Goal: Information Seeking & Learning: Compare options

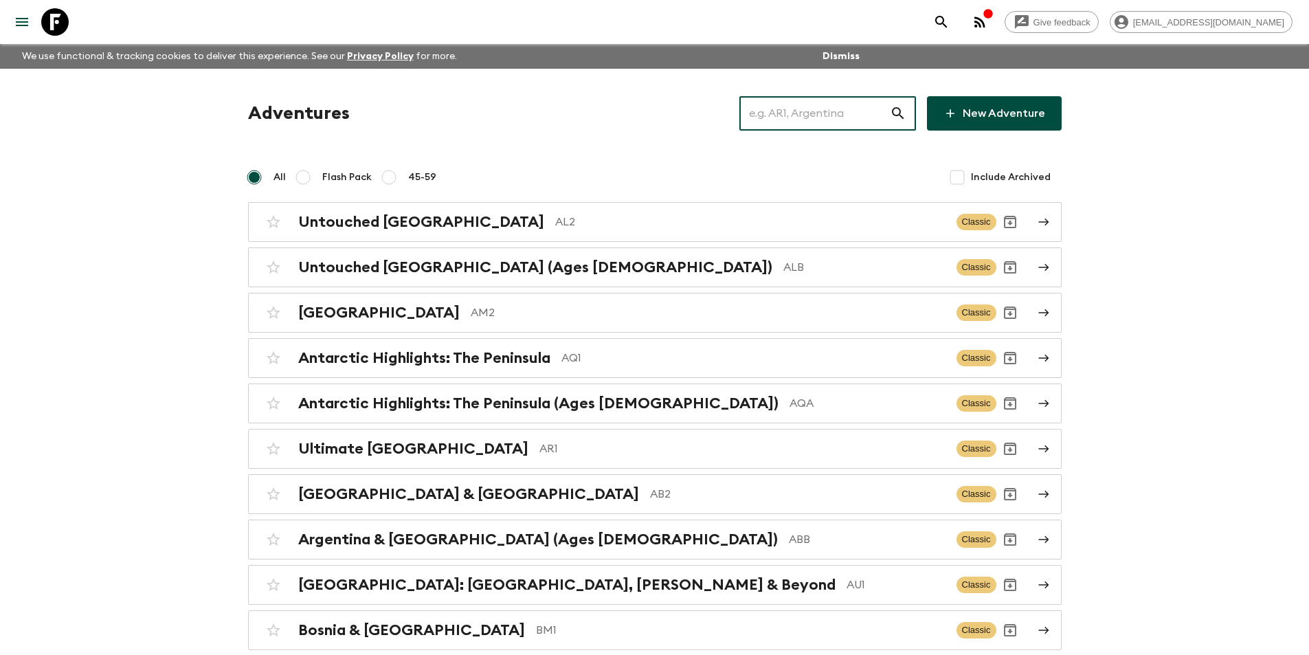
click at [842, 120] on input "text" at bounding box center [814, 113] width 150 height 38
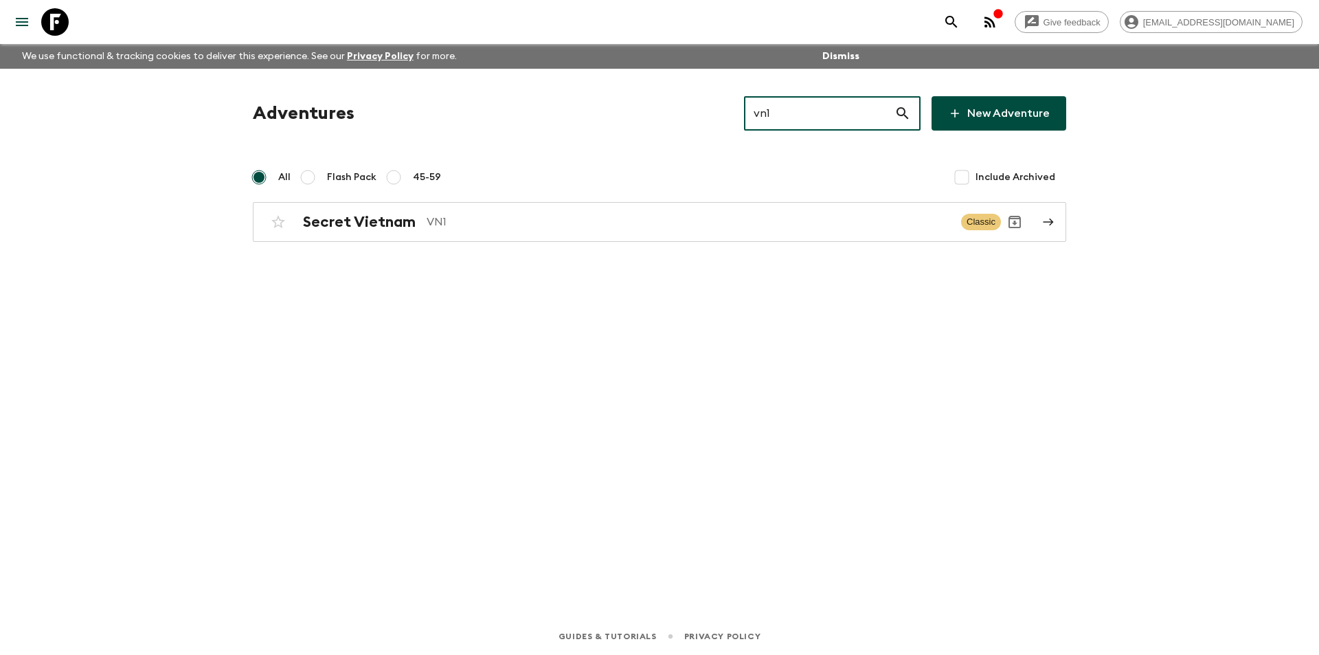
type input "vn1"
click at [620, 241] on link "Secret Vietnam VN1 Classic" at bounding box center [660, 222] width 814 height 40
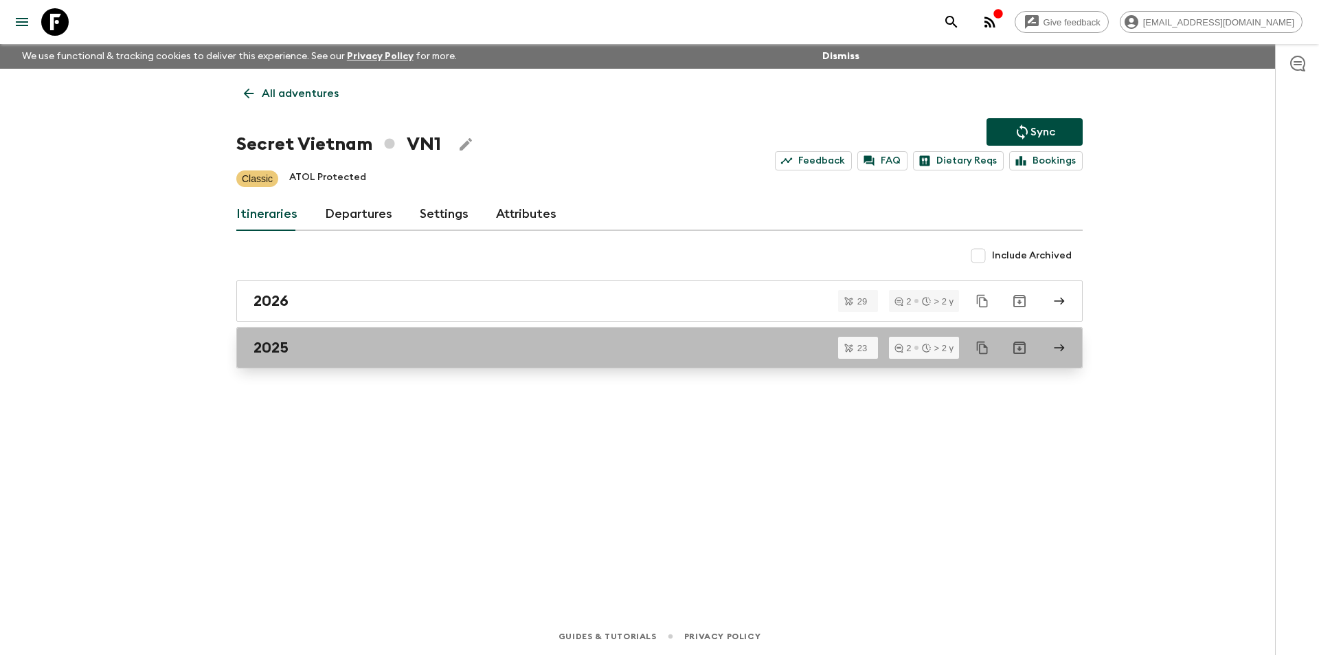
click at [442, 346] on div "2025" at bounding box center [647, 348] width 786 height 18
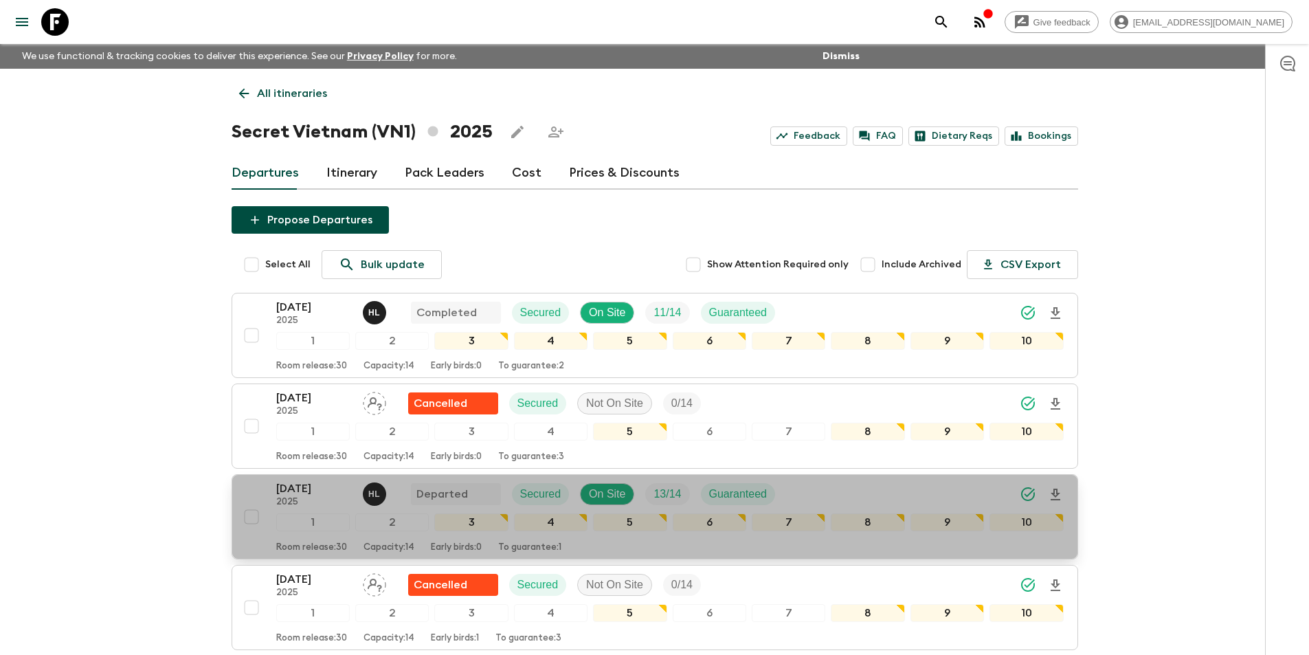
click at [306, 503] on p "2025" at bounding box center [314, 502] width 76 height 11
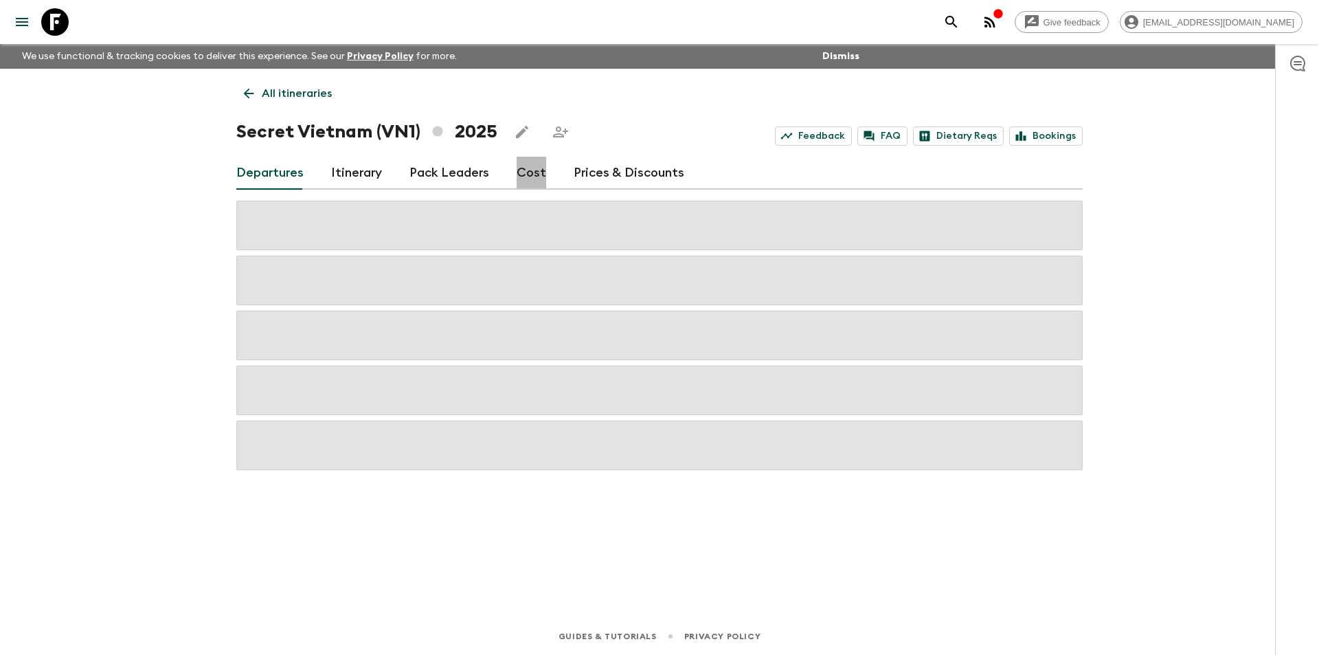
click at [522, 176] on link "Cost" at bounding box center [532, 173] width 30 height 33
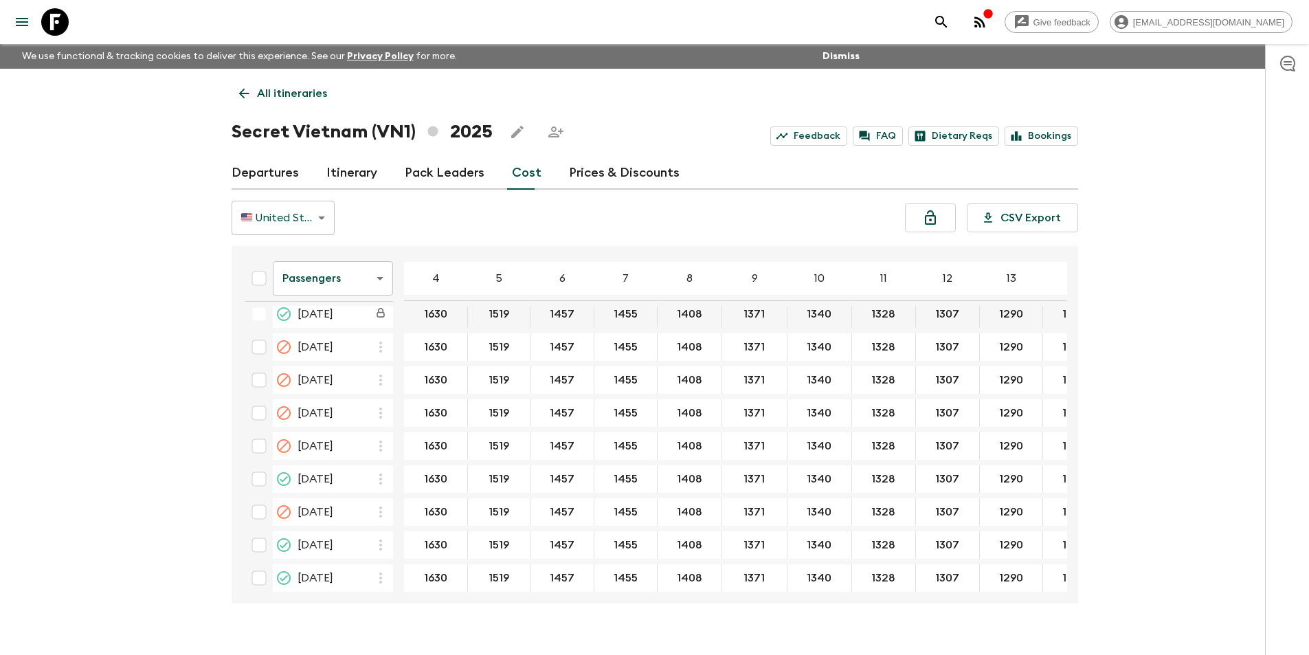
scroll to position [632, 0]
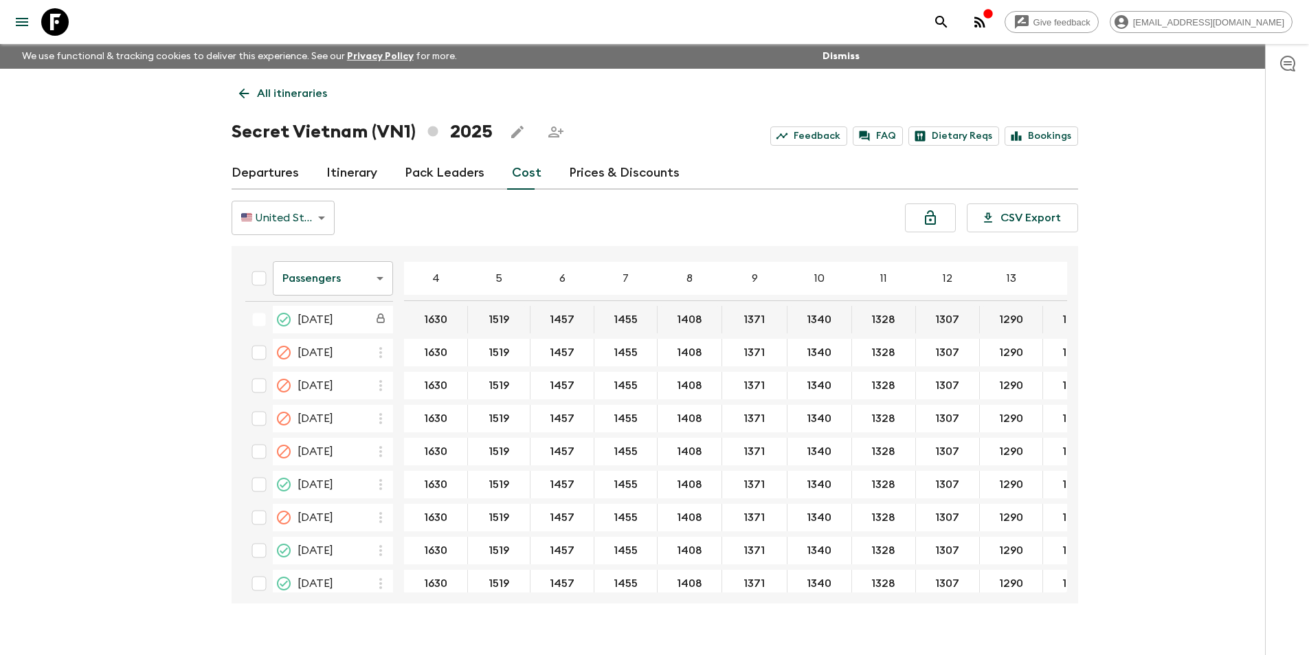
click at [326, 262] on body "Give feedback [EMAIL_ADDRESS][DOMAIN_NAME] We use functional & tracking cookies…" at bounding box center [654, 339] width 1309 height 679
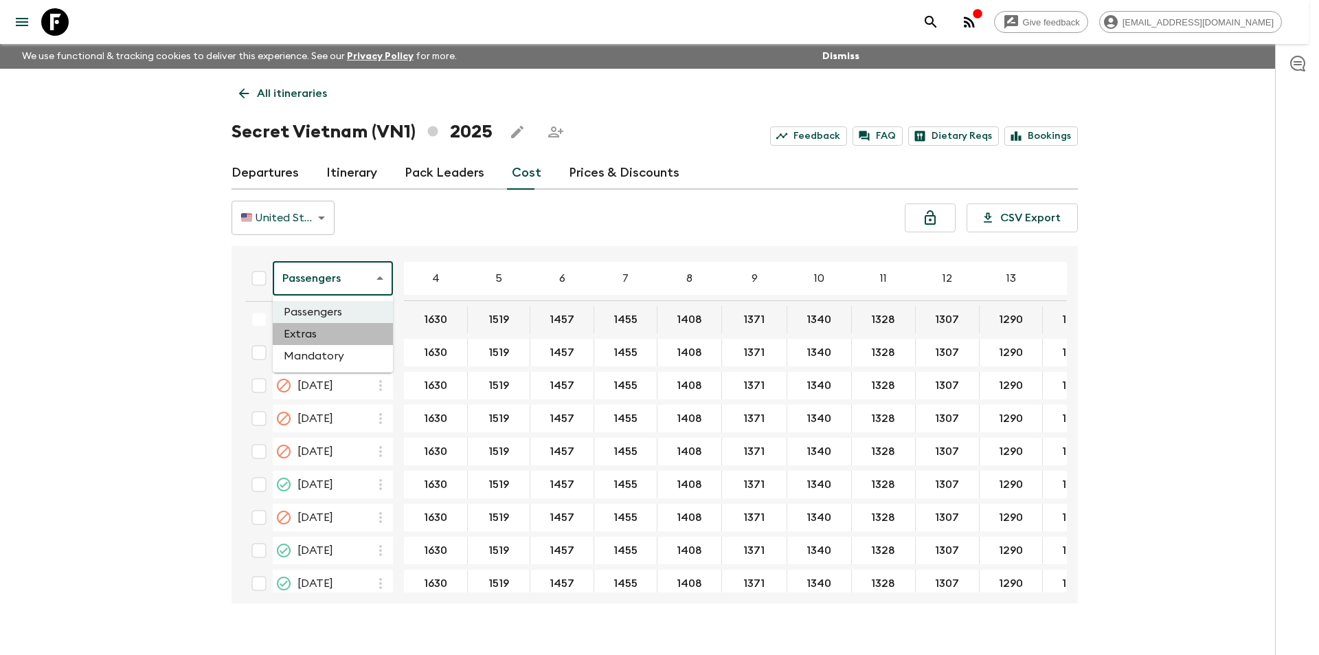
click at [321, 326] on li "Extras" at bounding box center [333, 334] width 120 height 22
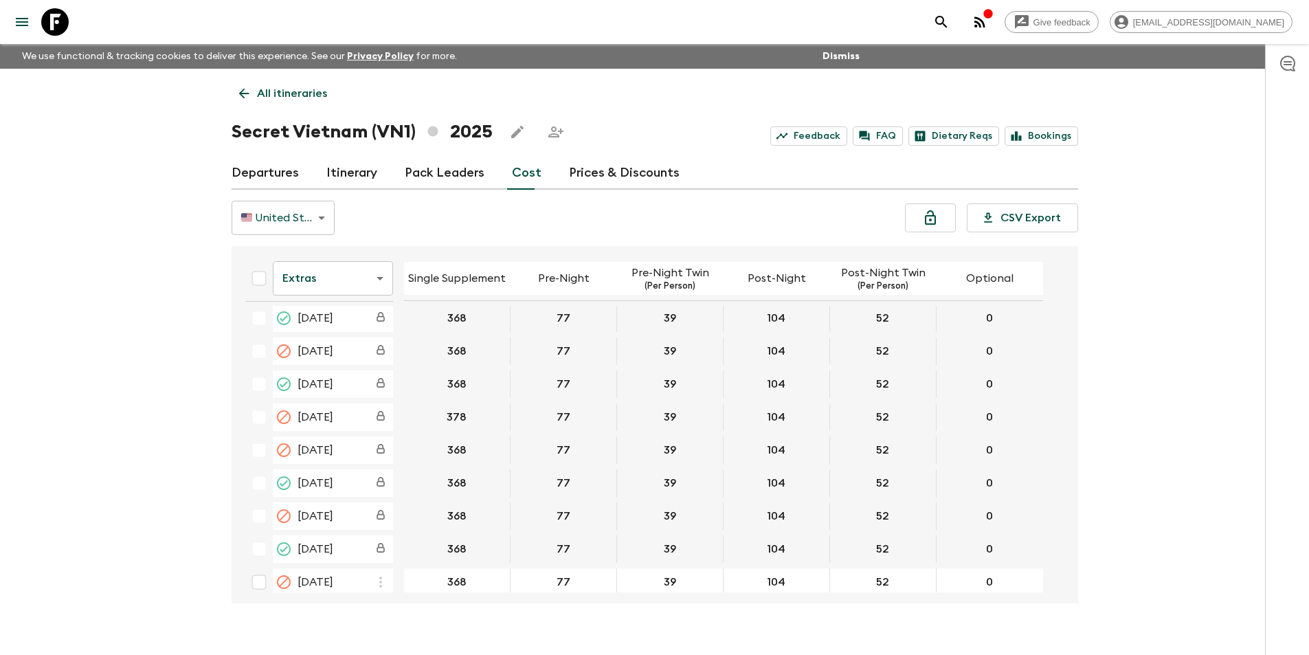
scroll to position [430, 0]
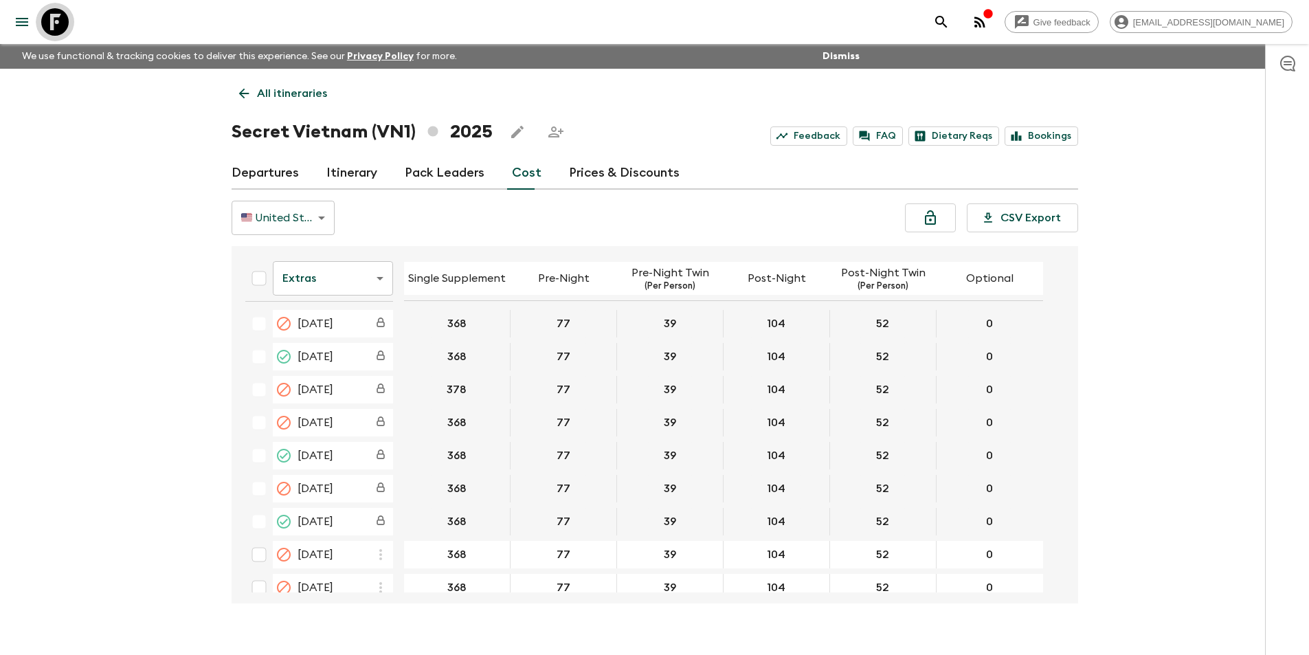
click at [55, 19] on icon at bounding box center [54, 21] width 27 height 27
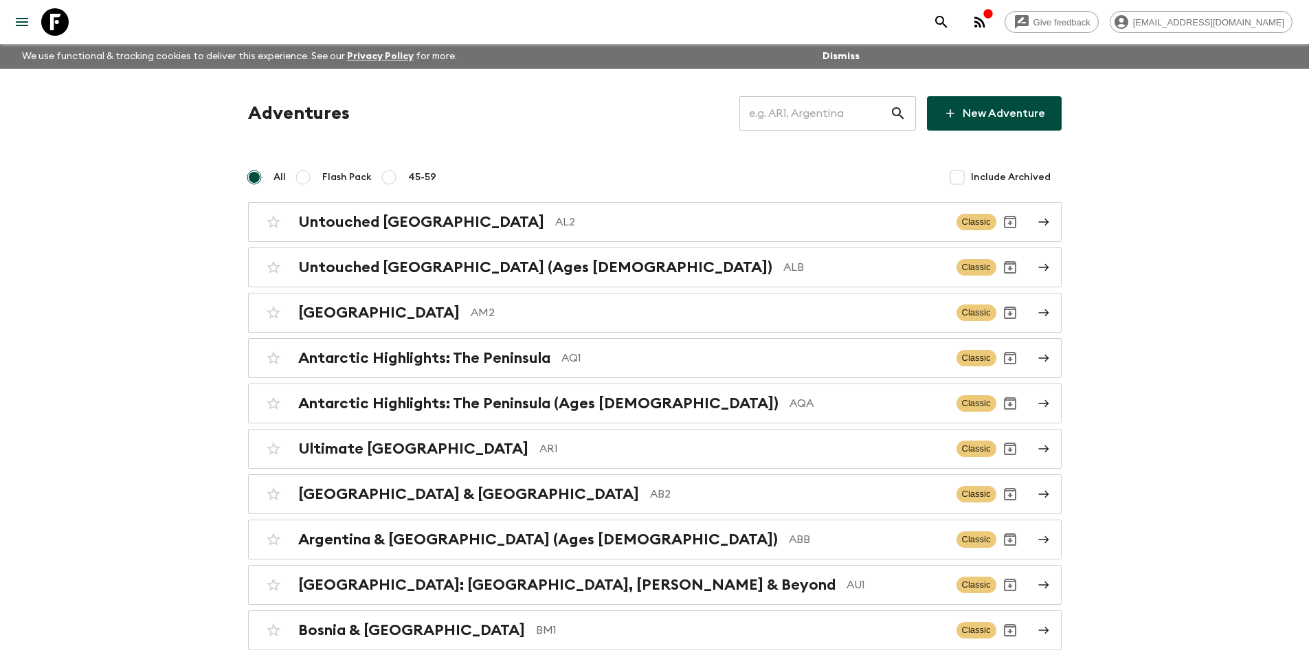
click at [791, 126] on input "text" at bounding box center [814, 113] width 150 height 38
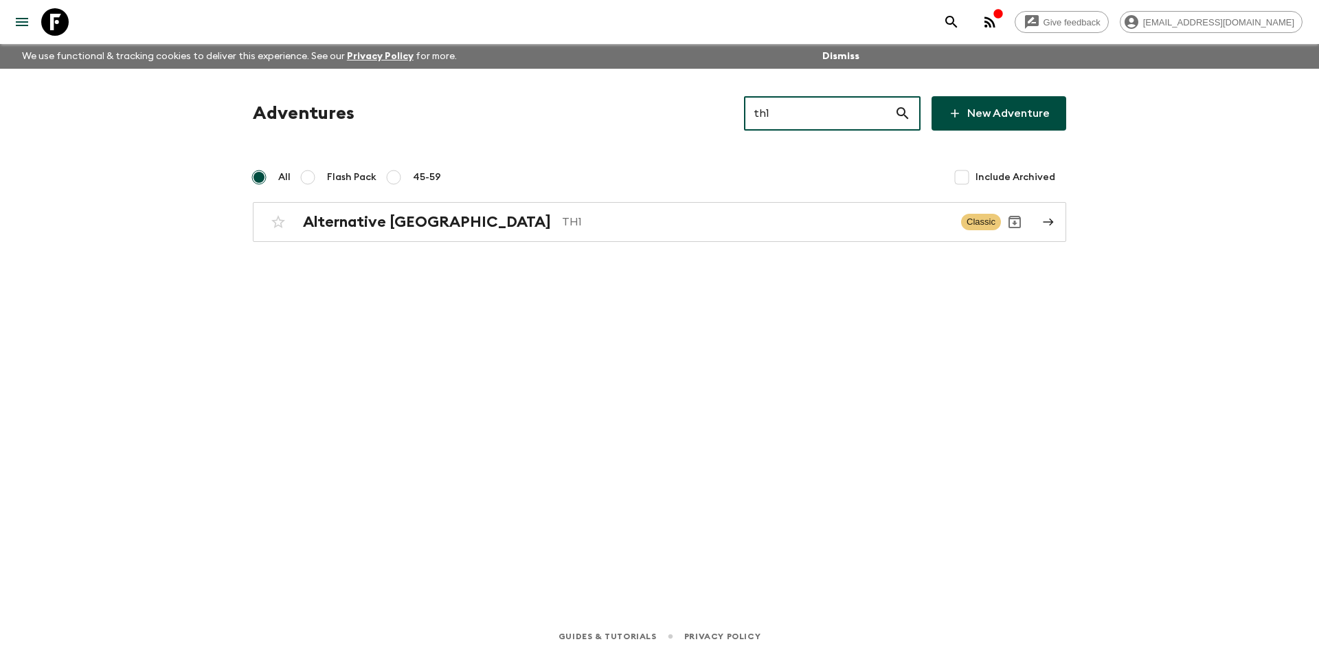
type input "th1"
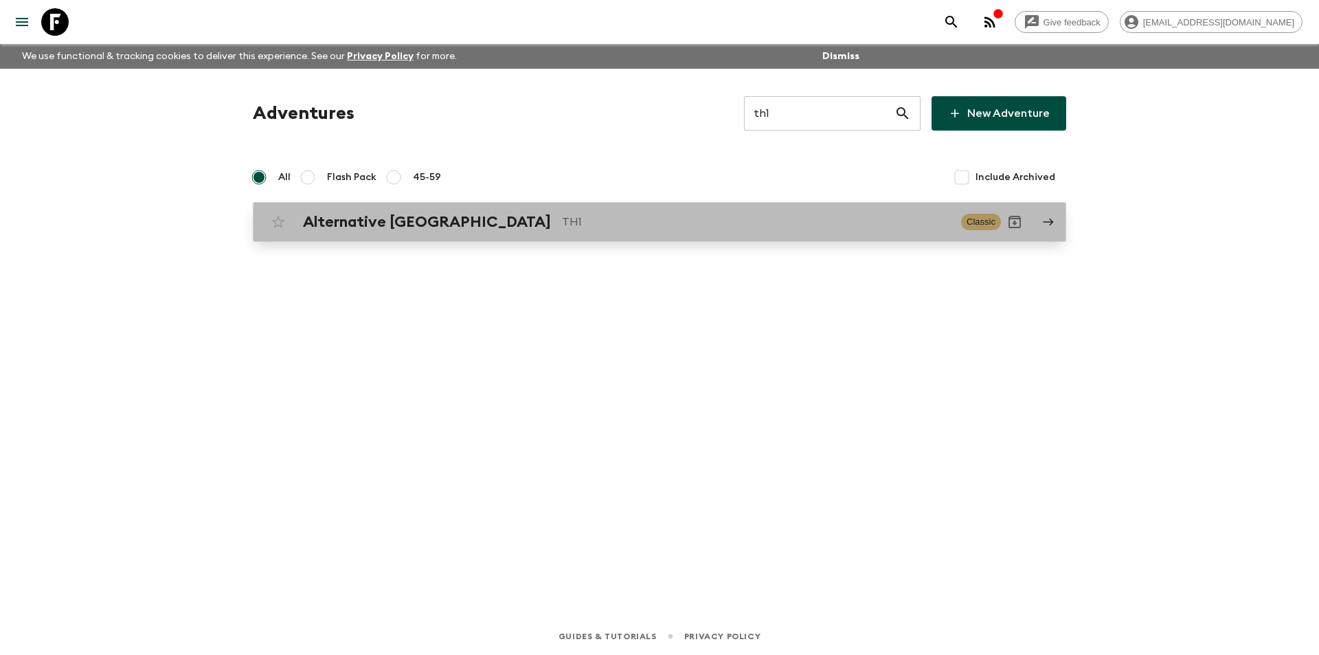
click at [468, 236] on link "Alternative [GEOGRAPHIC_DATA] TH1 Classic" at bounding box center [660, 222] width 814 height 40
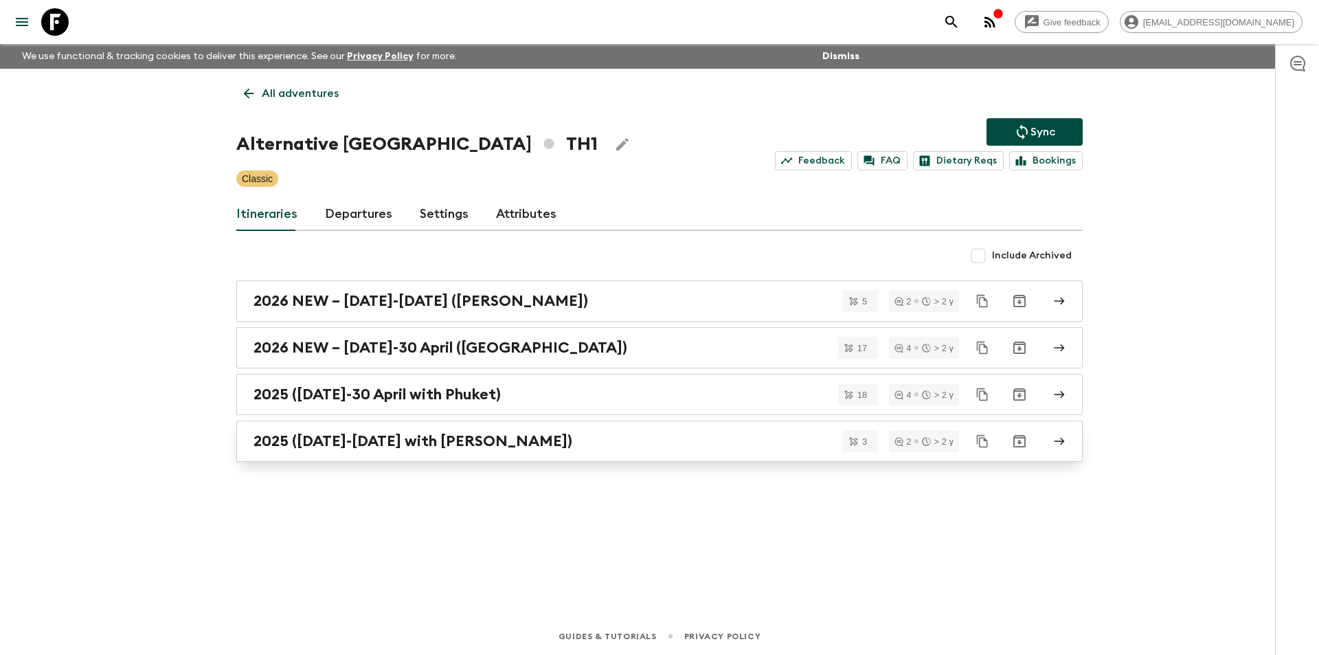
click at [676, 434] on div "2025 ([DATE]-[DATE] with [PERSON_NAME])" at bounding box center [647, 441] width 786 height 18
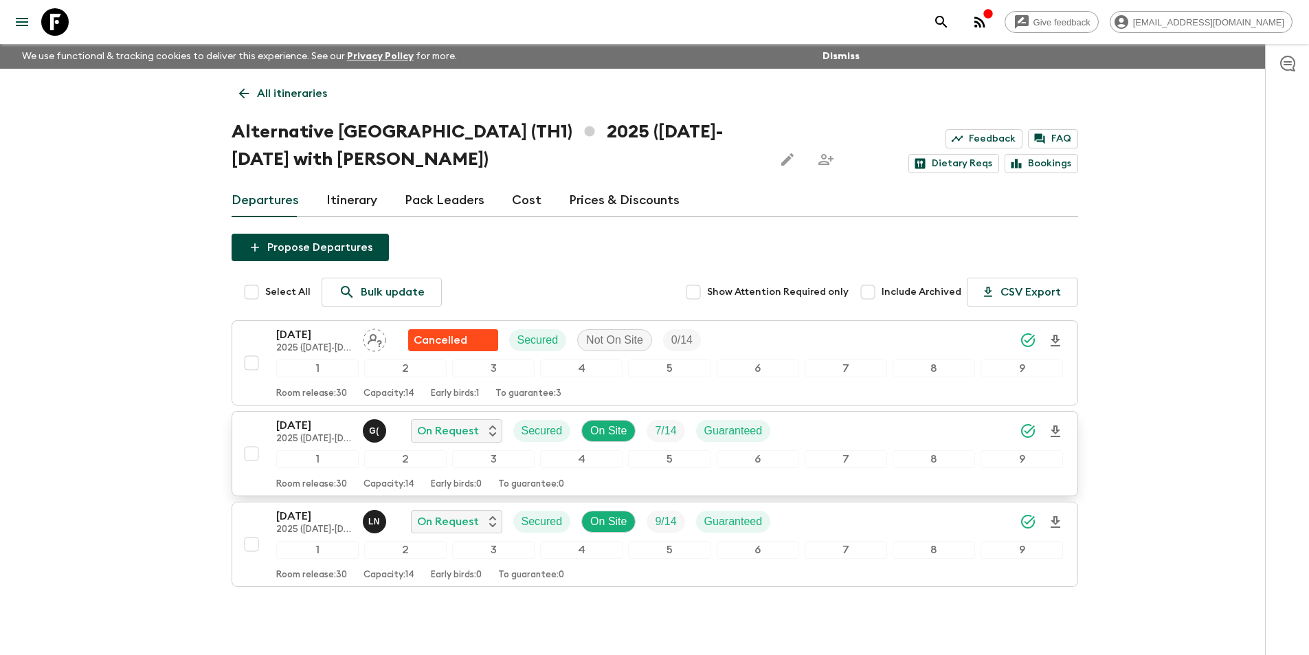
click at [287, 453] on div "1" at bounding box center [317, 459] width 82 height 18
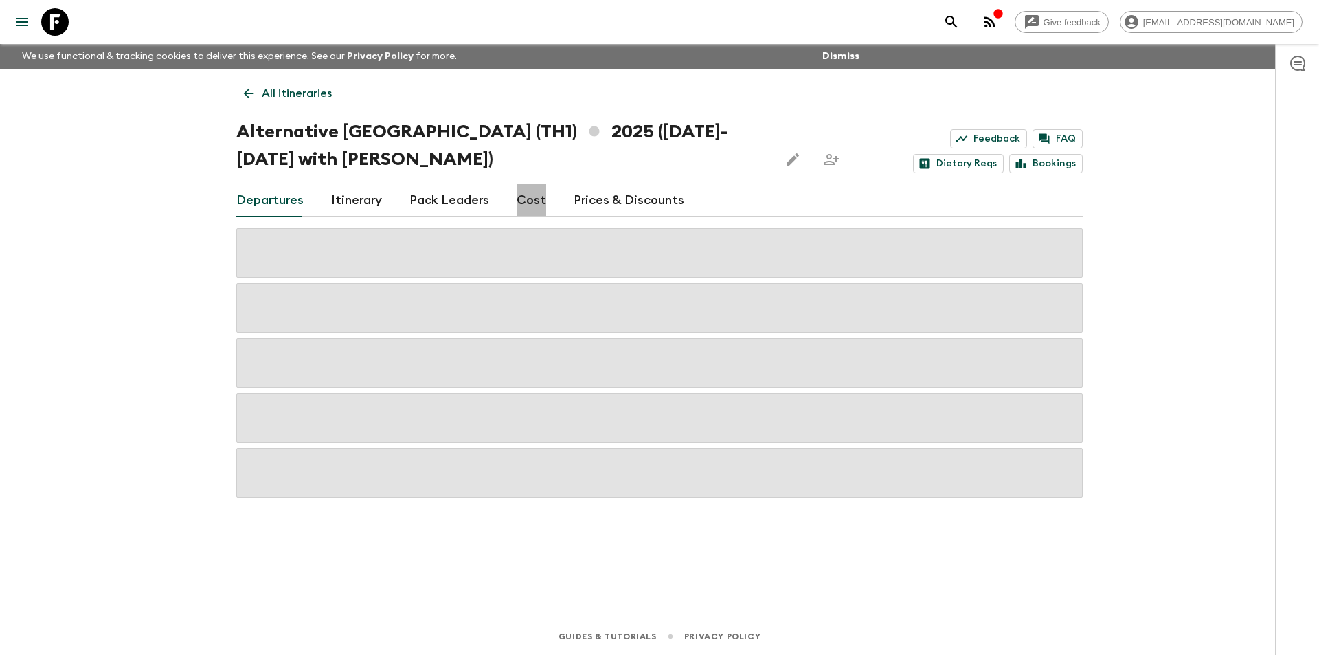
click at [530, 206] on link "Cost" at bounding box center [532, 200] width 30 height 33
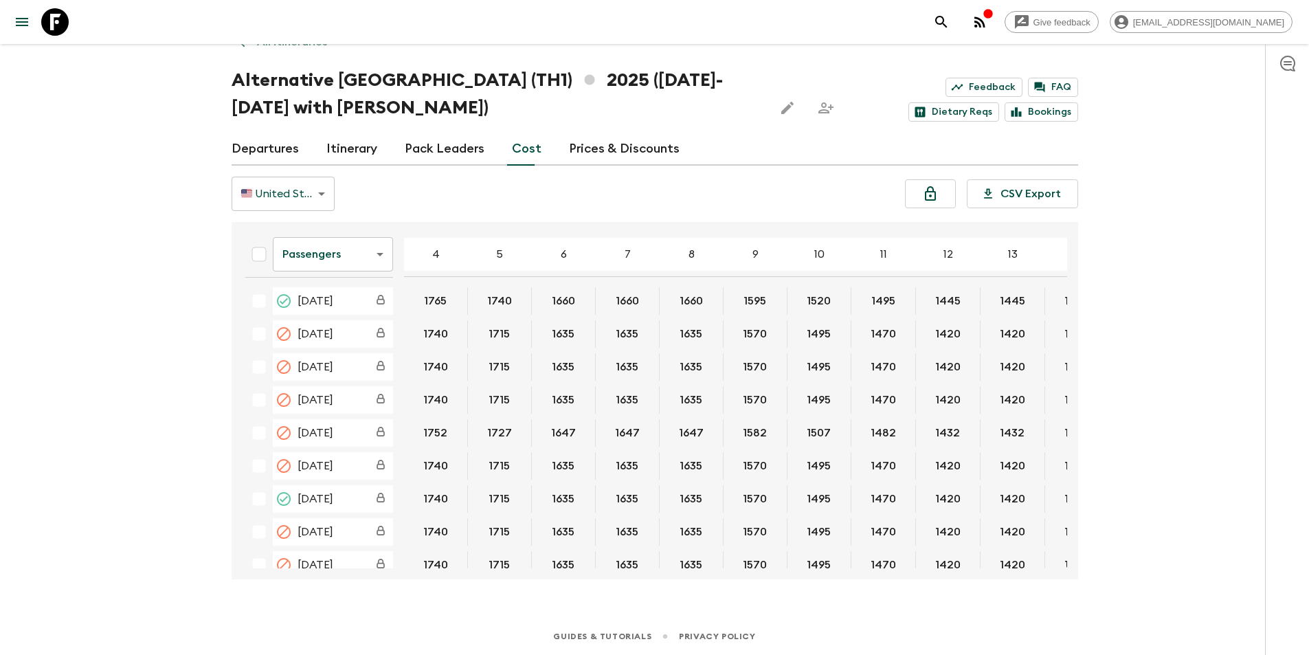
scroll to position [582, 0]
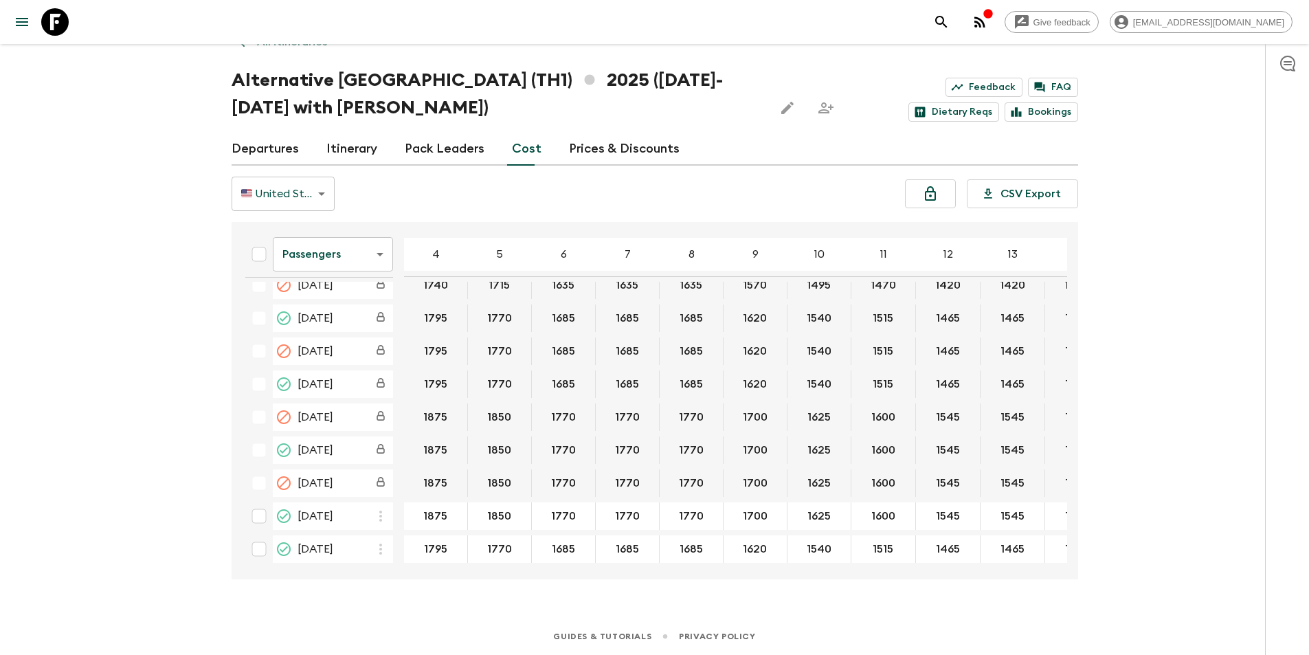
click at [335, 254] on body "Give feedback [EMAIL_ADDRESS][DOMAIN_NAME] We use functional & tracking cookies…" at bounding box center [654, 301] width 1309 height 706
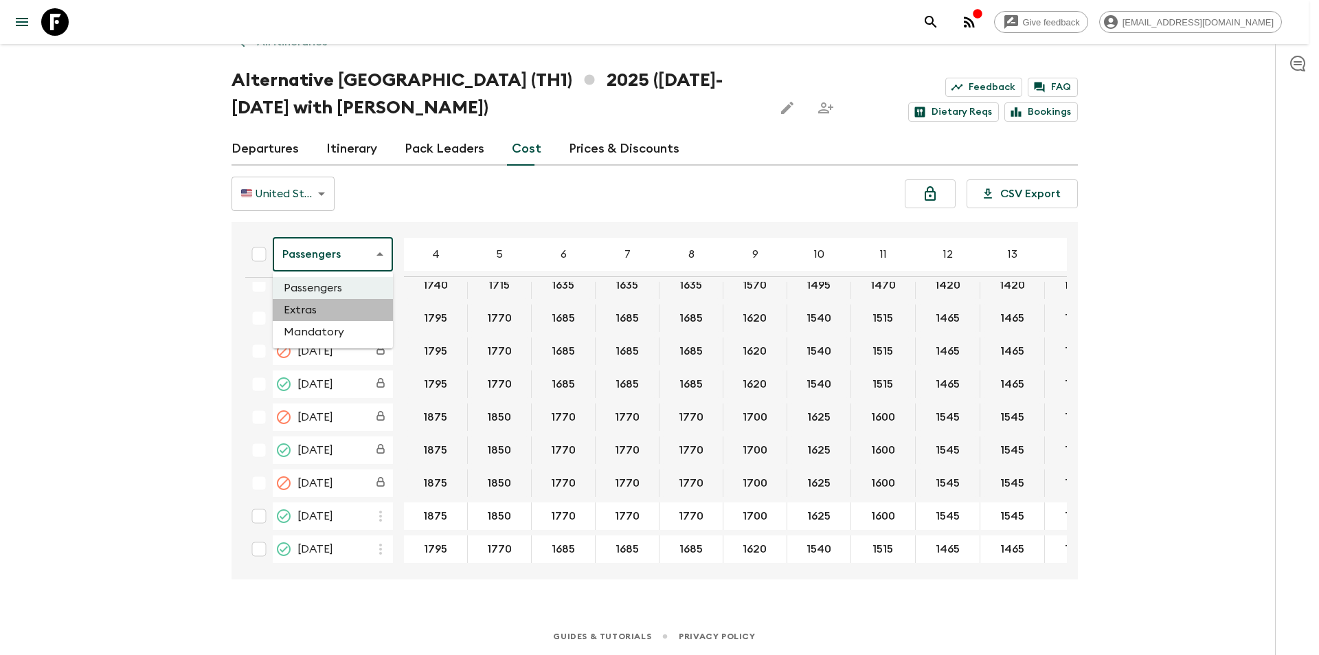
click at [346, 311] on li "Extras" at bounding box center [333, 310] width 120 height 22
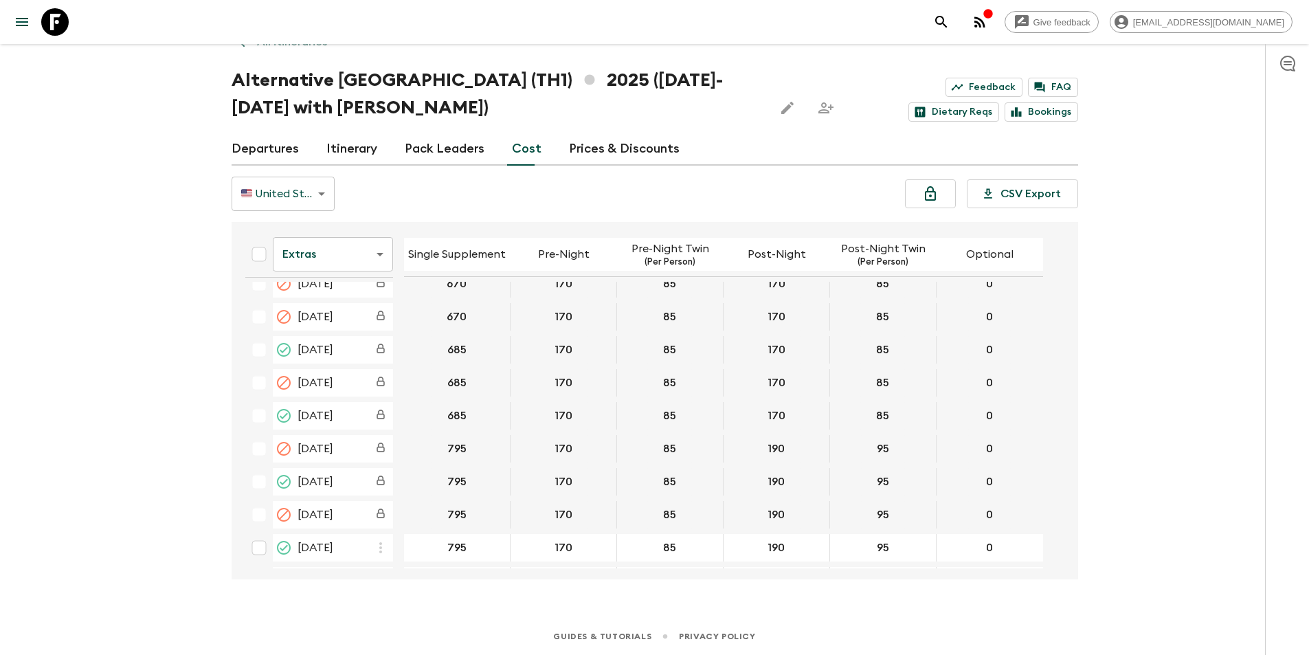
scroll to position [577, 0]
click at [342, 272] on body "Give feedback [EMAIL_ADDRESS][DOMAIN_NAME] We use functional & tracking cookies…" at bounding box center [654, 301] width 1309 height 706
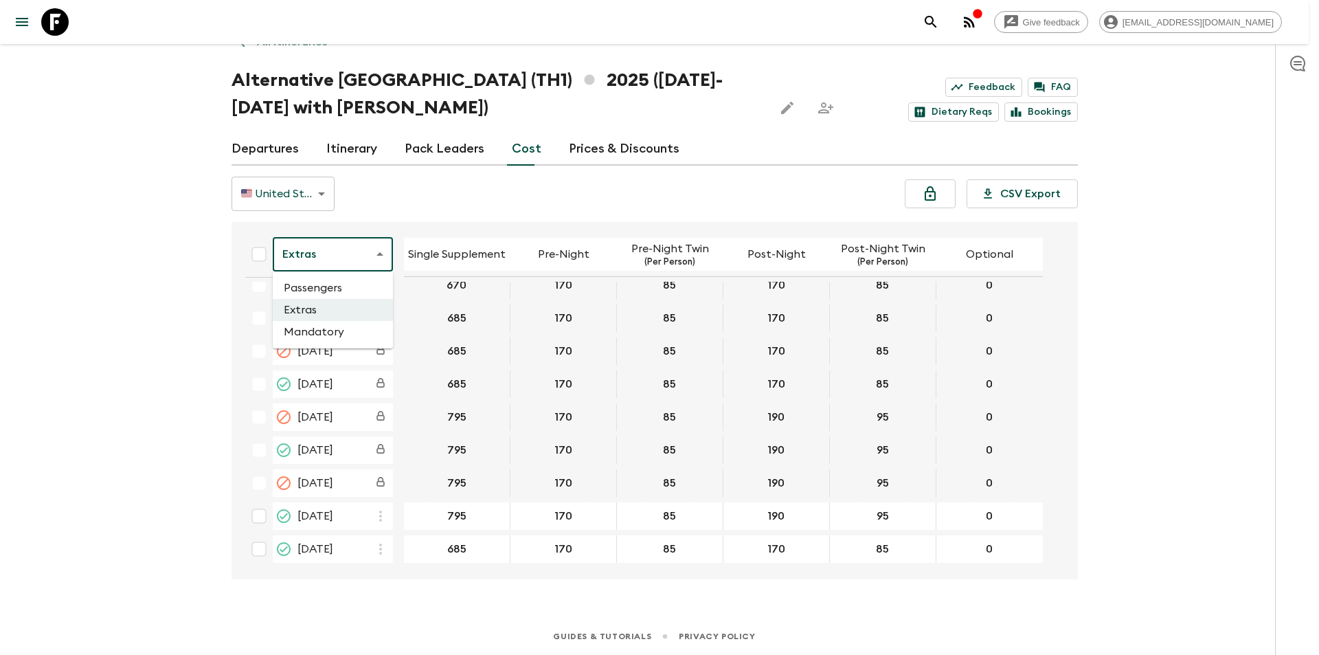
click at [325, 289] on li "Passengers" at bounding box center [333, 288] width 120 height 22
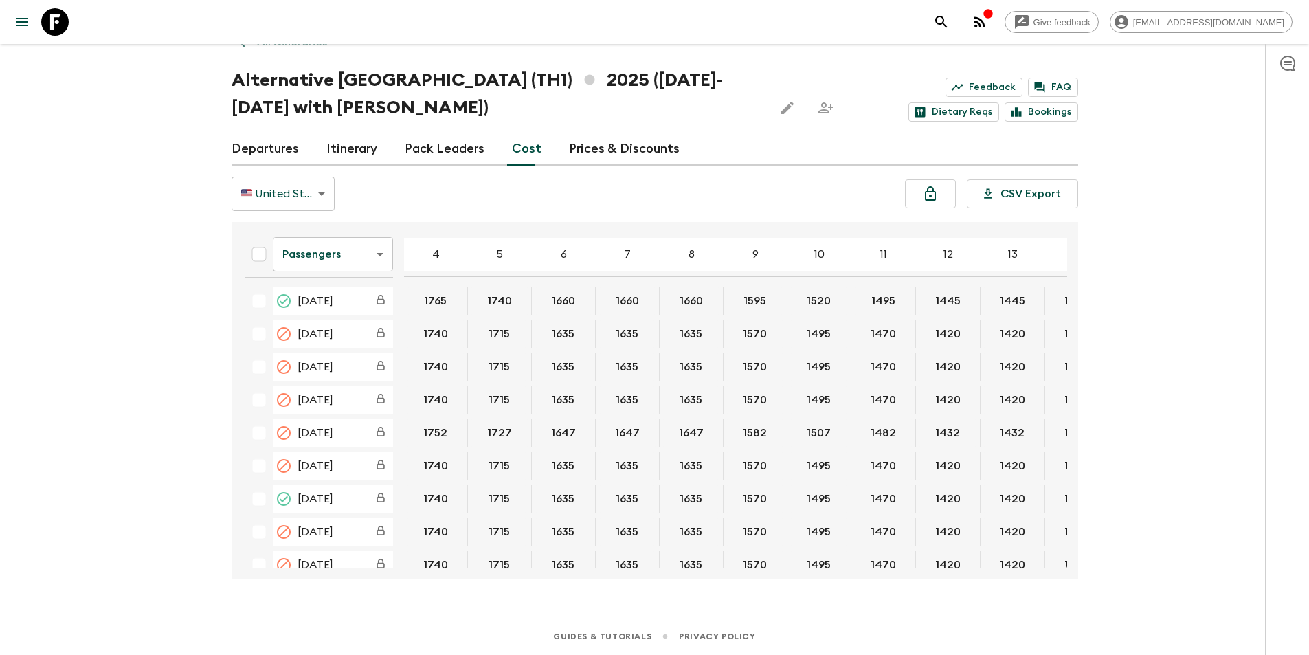
scroll to position [582, 0]
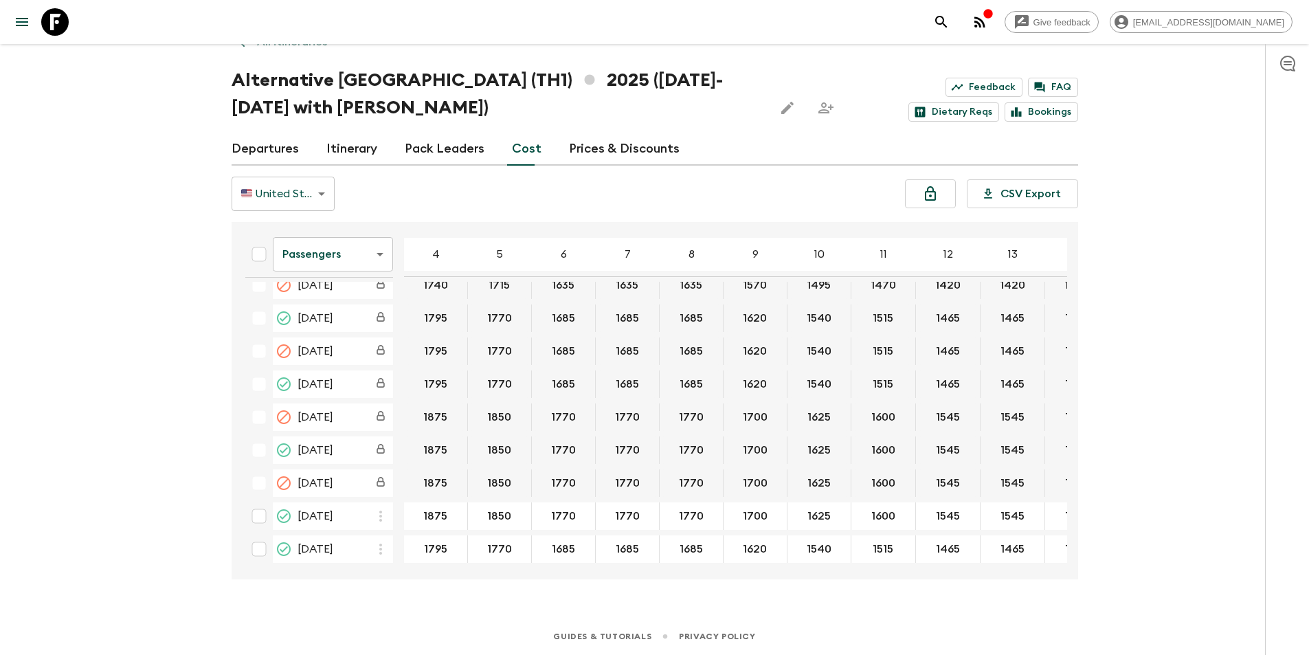
click at [60, 17] on icon at bounding box center [54, 21] width 27 height 27
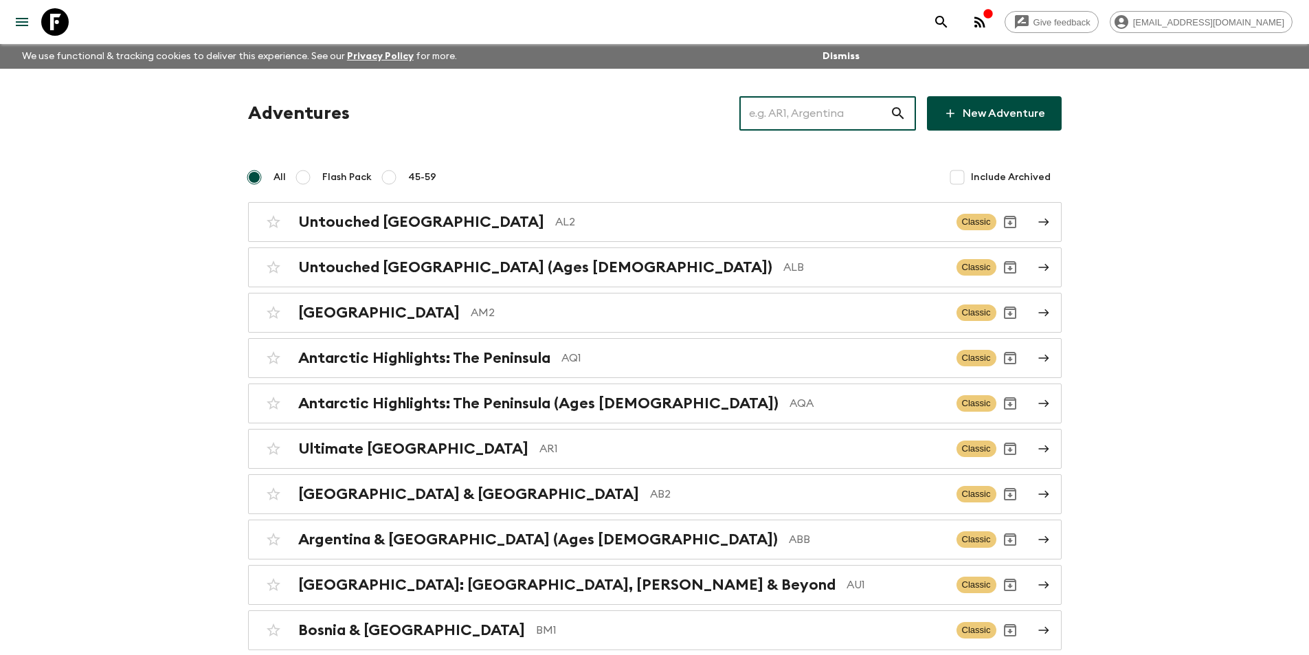
click at [857, 122] on input "text" at bounding box center [814, 113] width 150 height 38
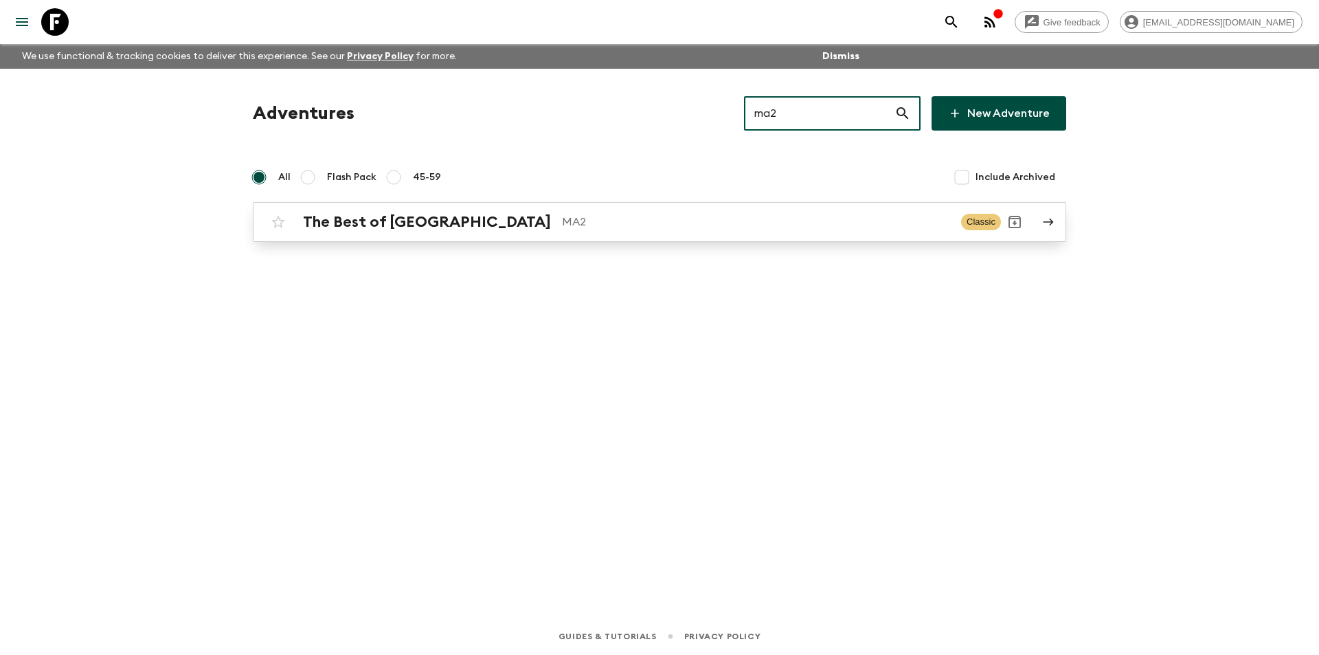
type input "ma2"
click at [693, 225] on p "MA2" at bounding box center [756, 222] width 388 height 16
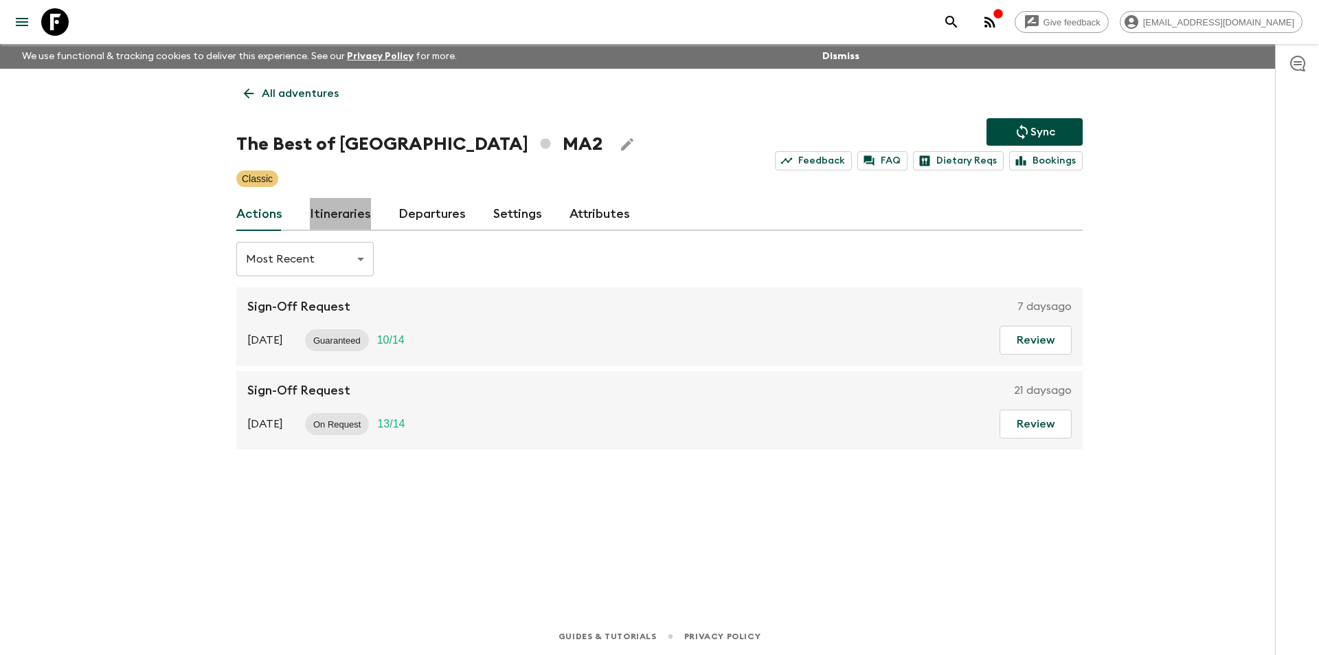
click at [350, 223] on link "Itineraries" at bounding box center [340, 214] width 61 height 33
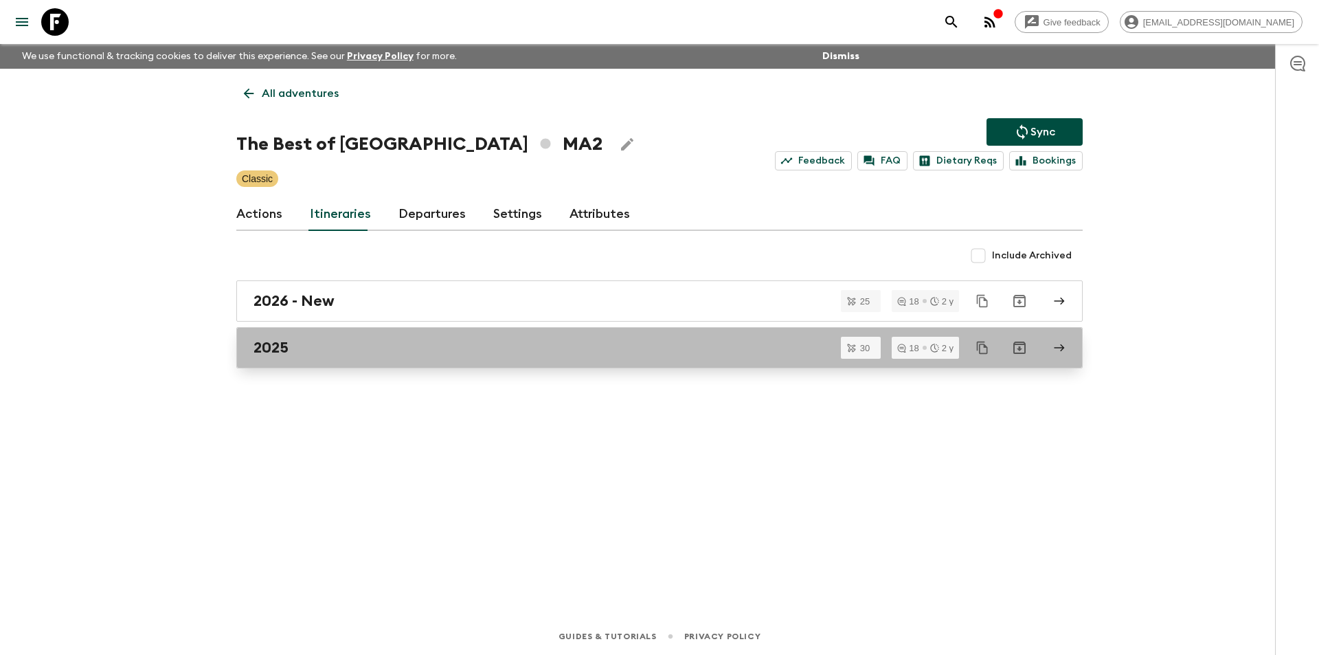
click at [365, 348] on div "2025" at bounding box center [647, 348] width 786 height 18
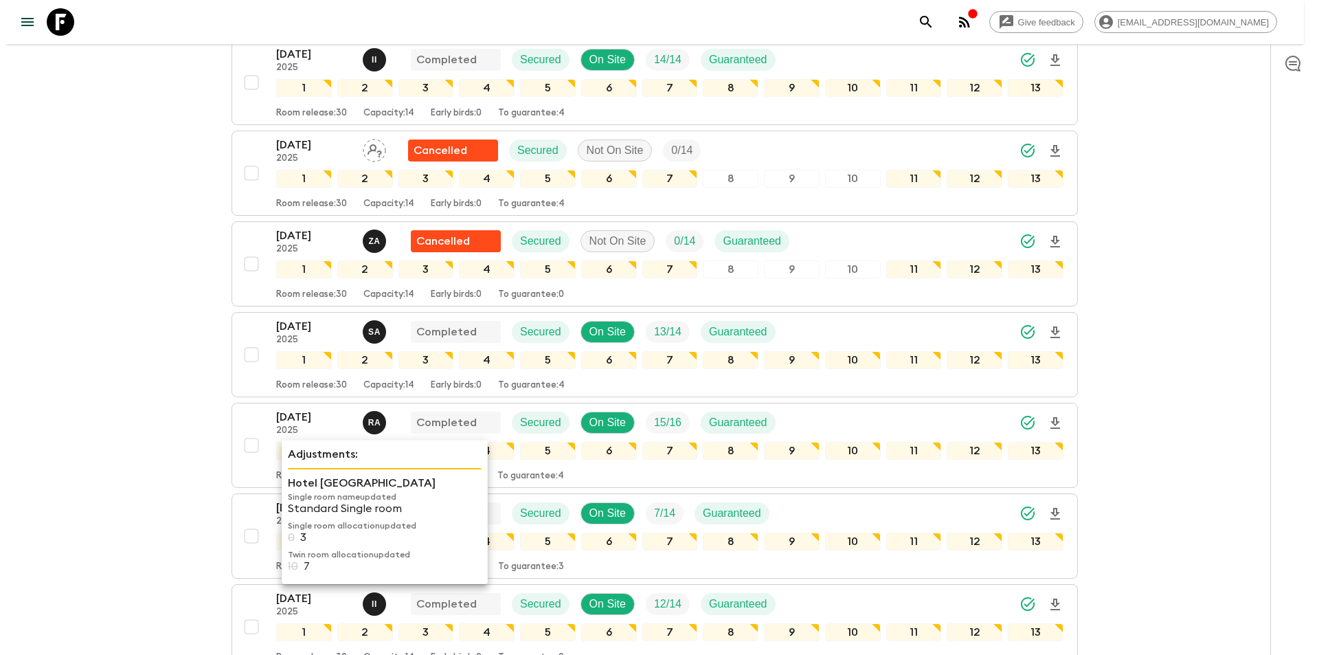
scroll to position [1031, 0]
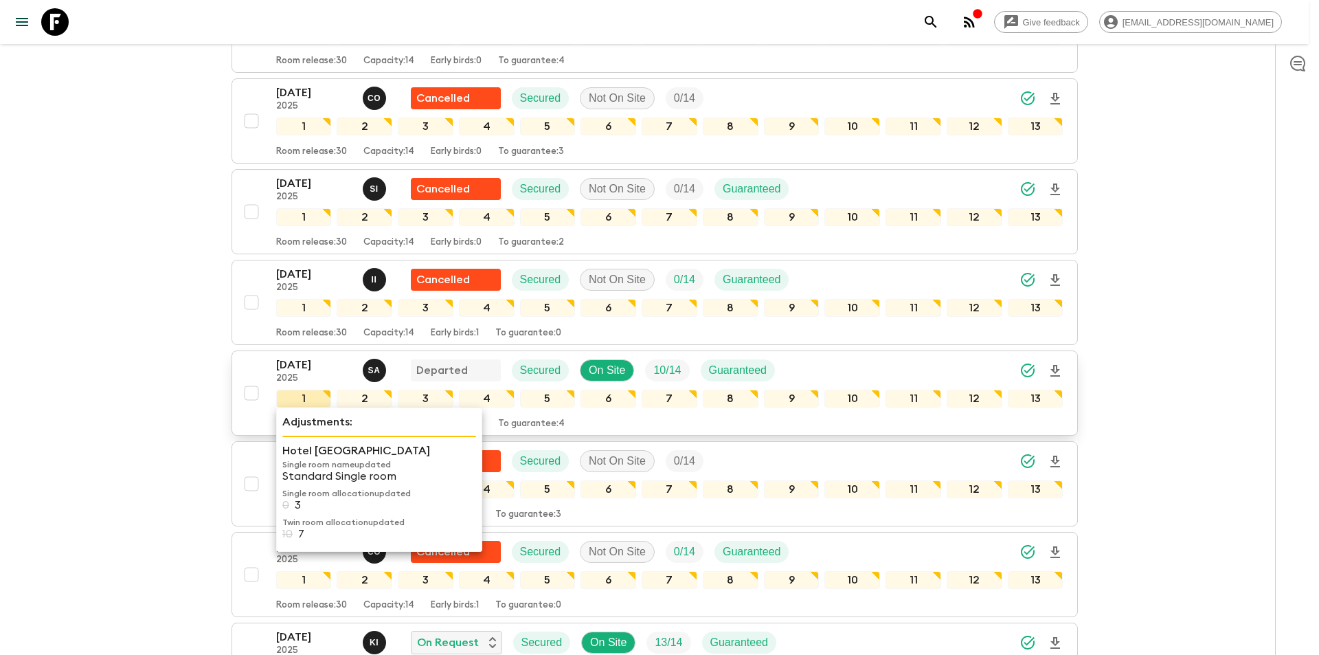
click at [302, 394] on div "1" at bounding box center [304, 399] width 56 height 18
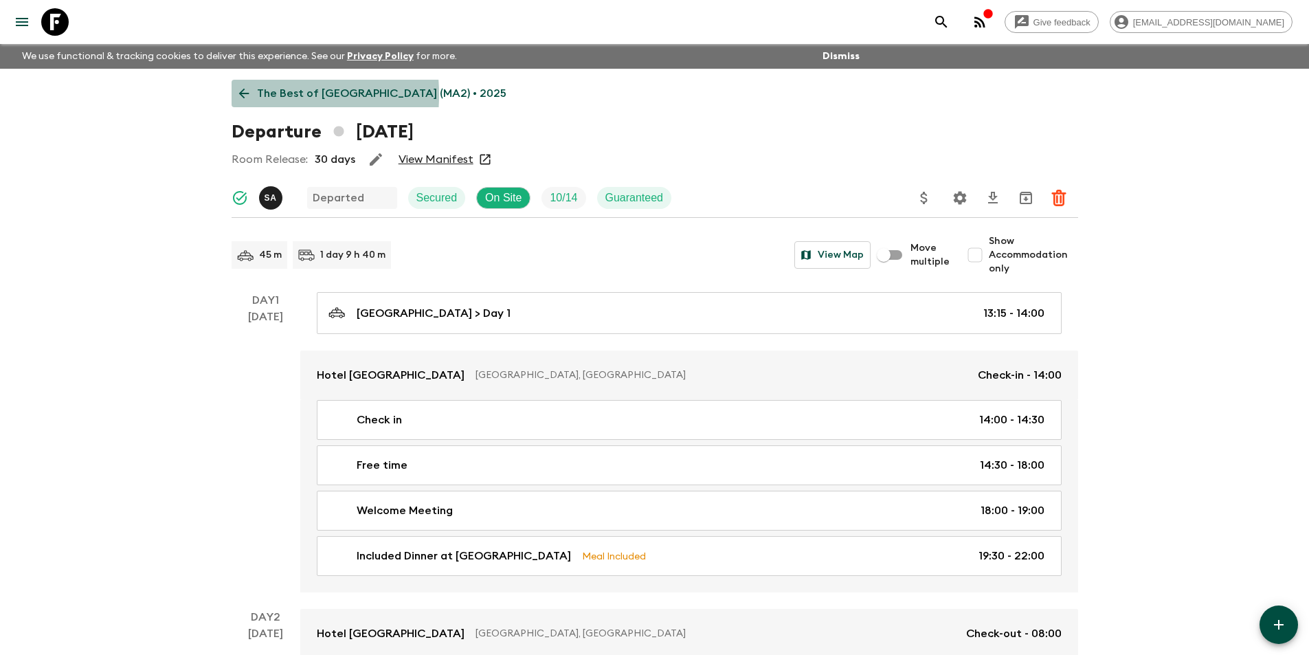
click at [243, 95] on icon at bounding box center [243, 93] width 15 height 15
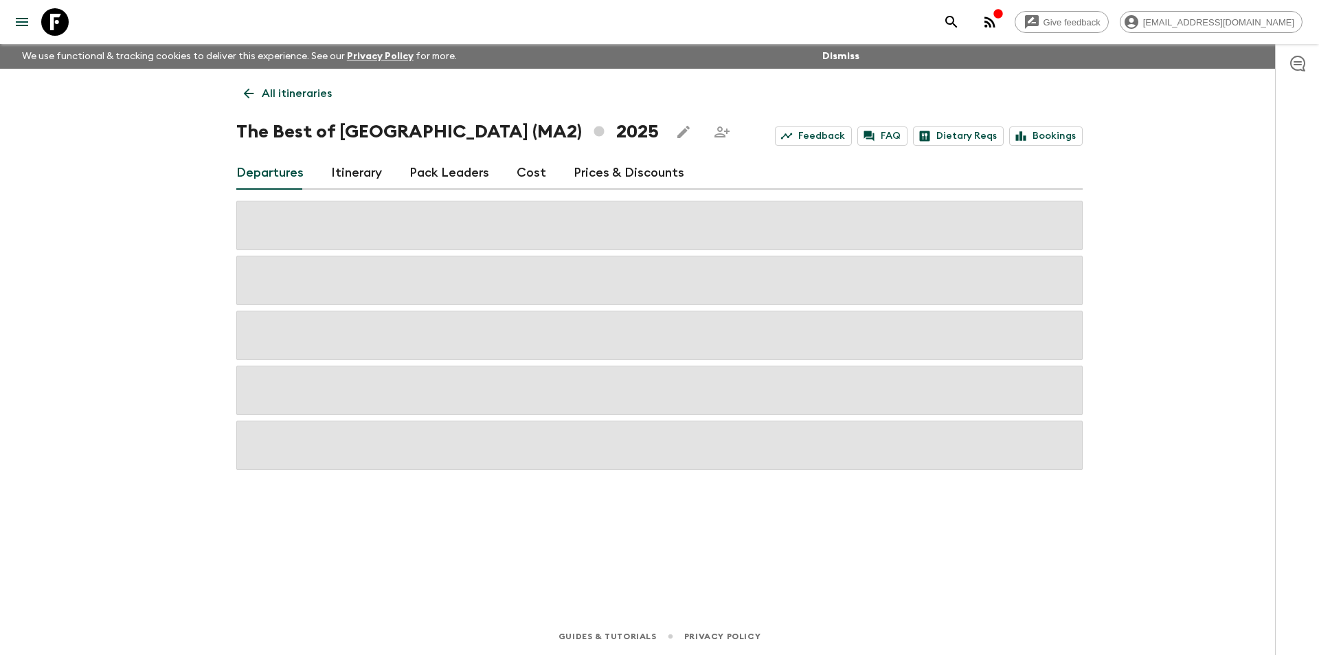
click at [543, 179] on div "Departures Itinerary Pack Leaders Cost Prices & Discounts" at bounding box center [659, 173] width 847 height 33
click at [530, 184] on link "Cost" at bounding box center [532, 173] width 30 height 33
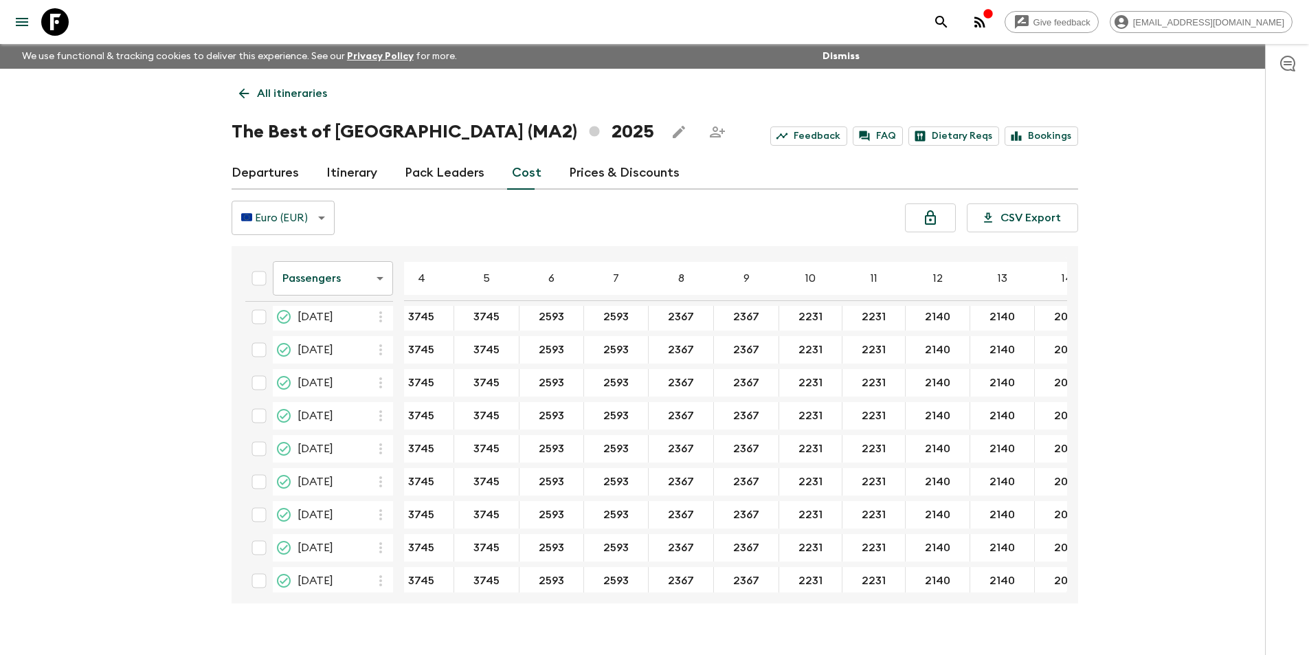
scroll to position [687, 15]
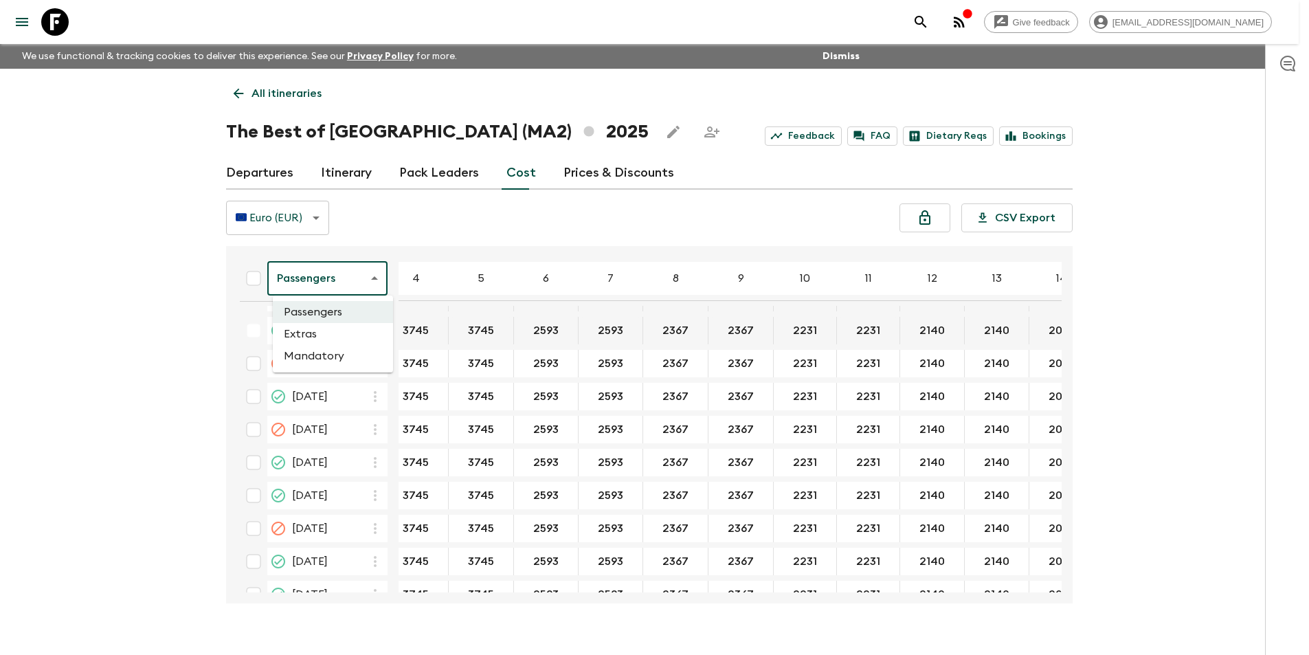
click at [331, 275] on body "Give feedback [EMAIL_ADDRESS][DOMAIN_NAME] We use functional & tracking cookies…" at bounding box center [654, 339] width 1309 height 679
click at [319, 330] on li "Extras" at bounding box center [333, 334] width 120 height 22
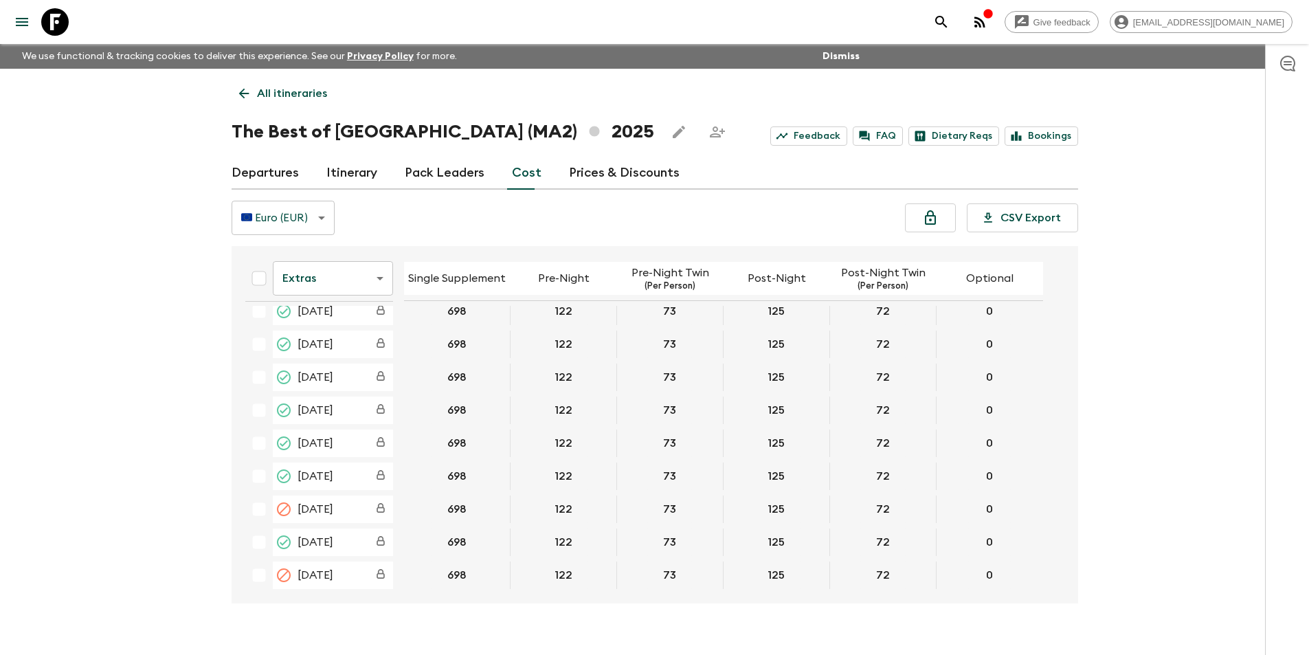
scroll to position [687, 0]
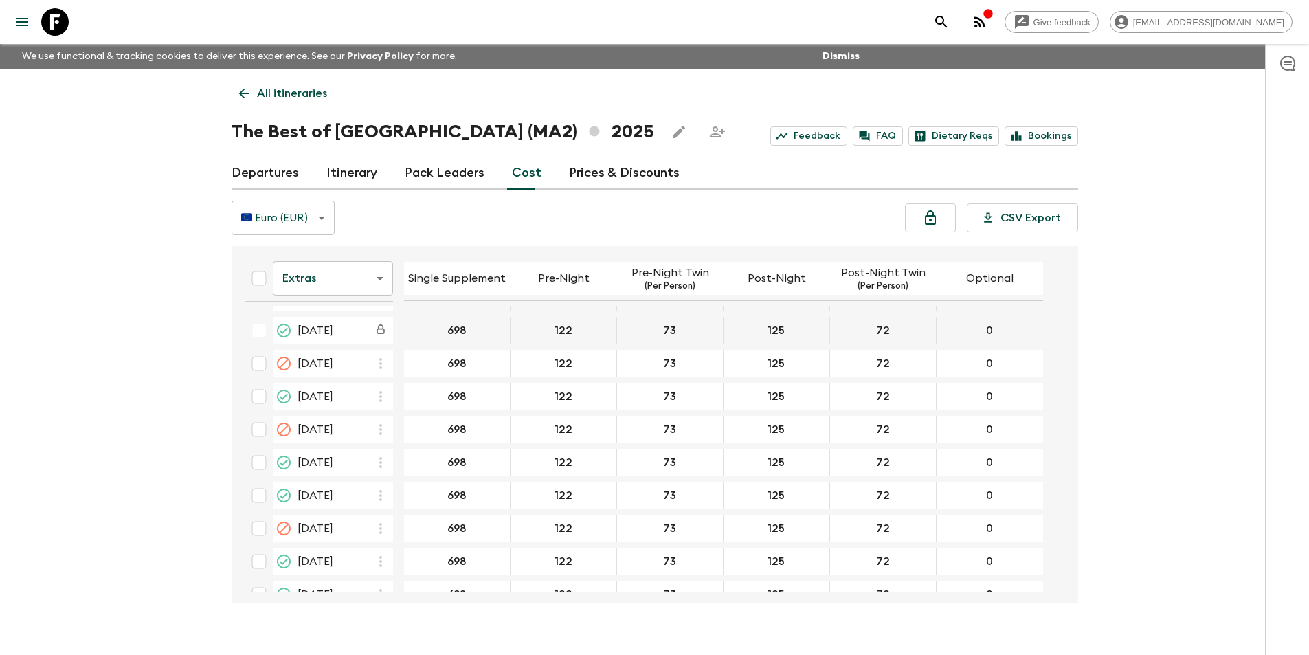
click at [344, 280] on body "Give feedback [EMAIL_ADDRESS][DOMAIN_NAME] We use functional & tracking cookies…" at bounding box center [654, 339] width 1309 height 679
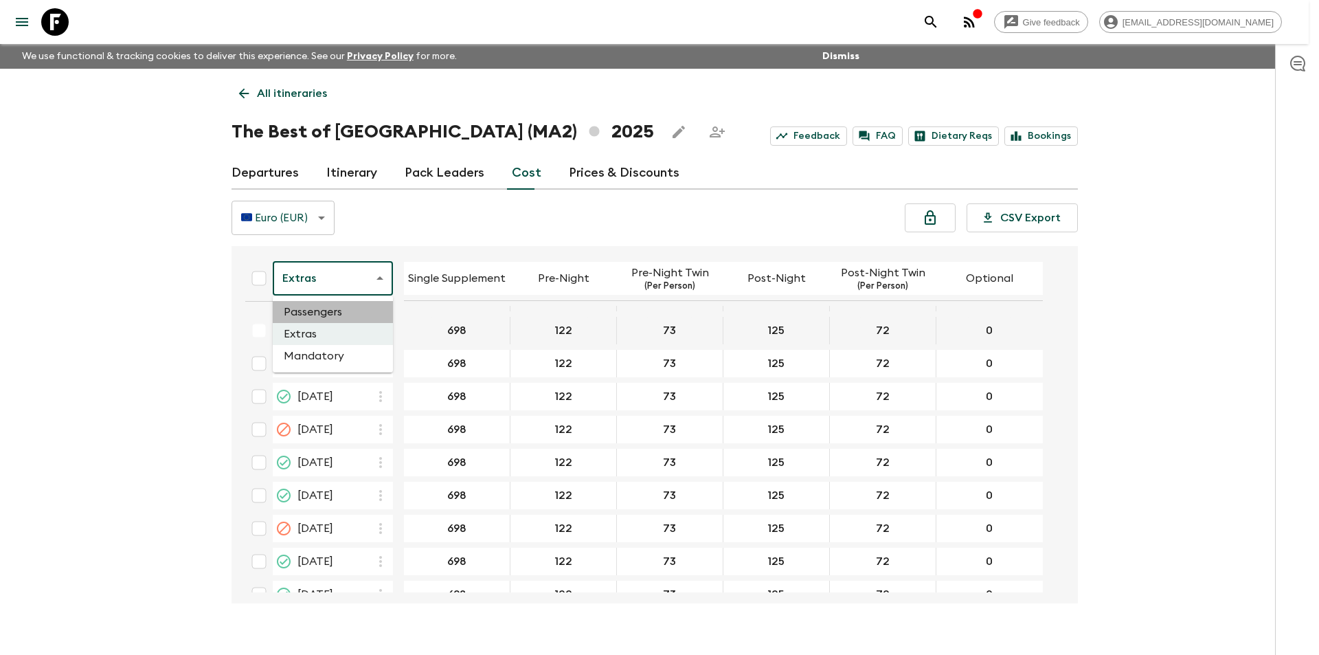
click at [338, 310] on li "Passengers" at bounding box center [333, 312] width 120 height 22
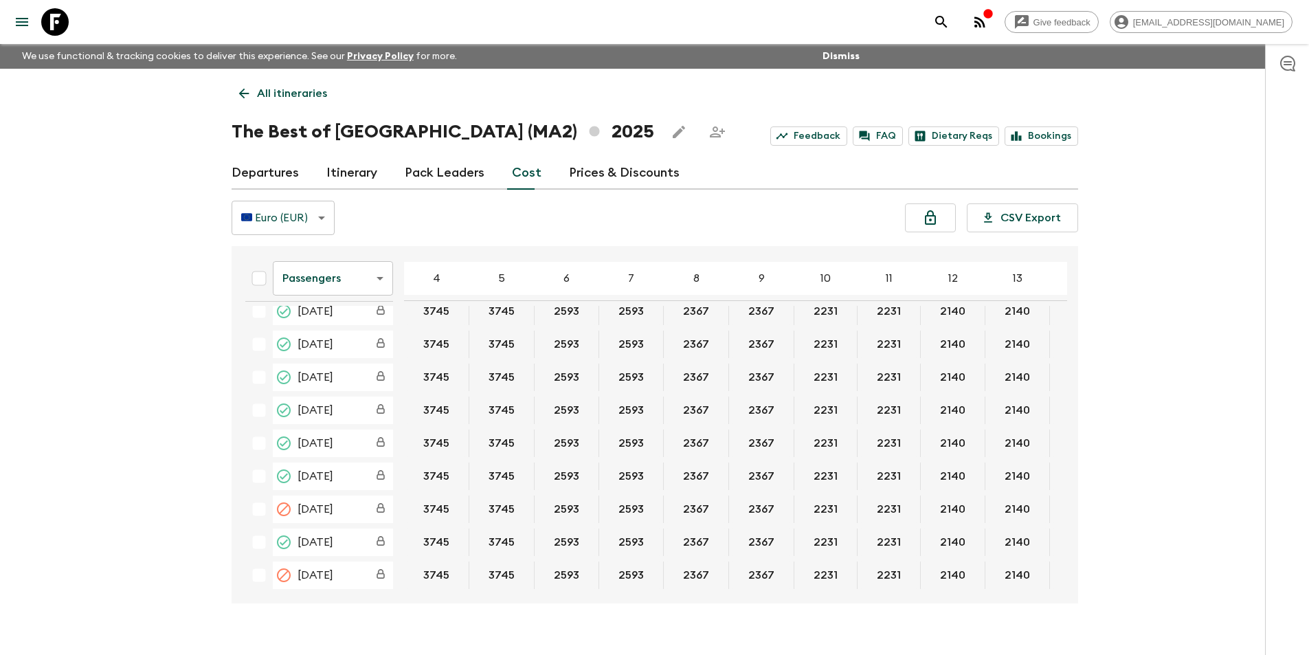
scroll to position [687, 0]
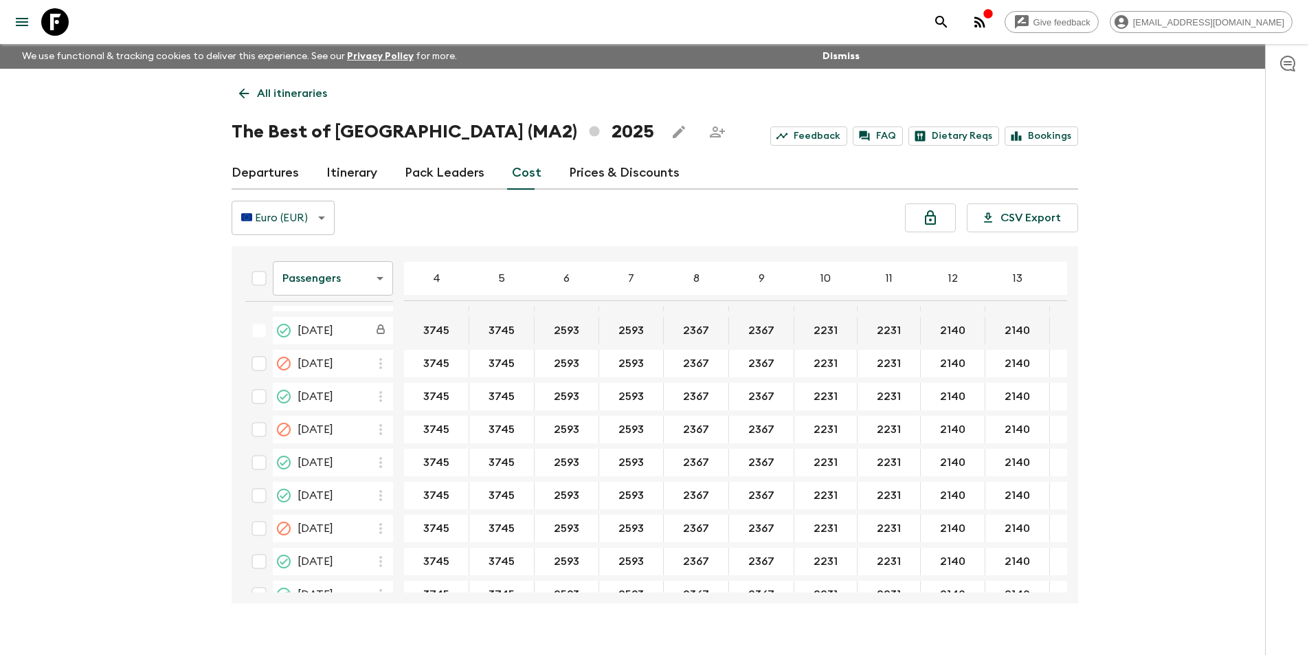
click at [343, 286] on body "Give feedback [EMAIL_ADDRESS][DOMAIN_NAME] We use functional & tracking cookies…" at bounding box center [654, 339] width 1309 height 679
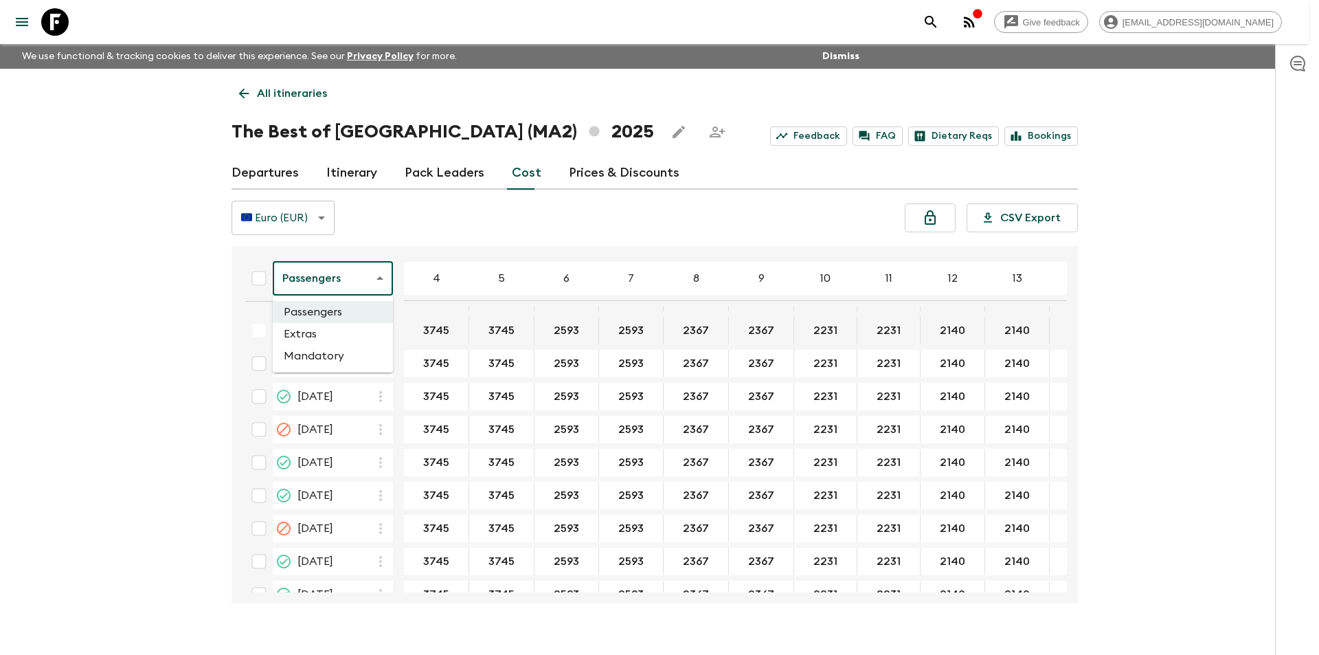
click at [333, 337] on li "Extras" at bounding box center [333, 334] width 120 height 22
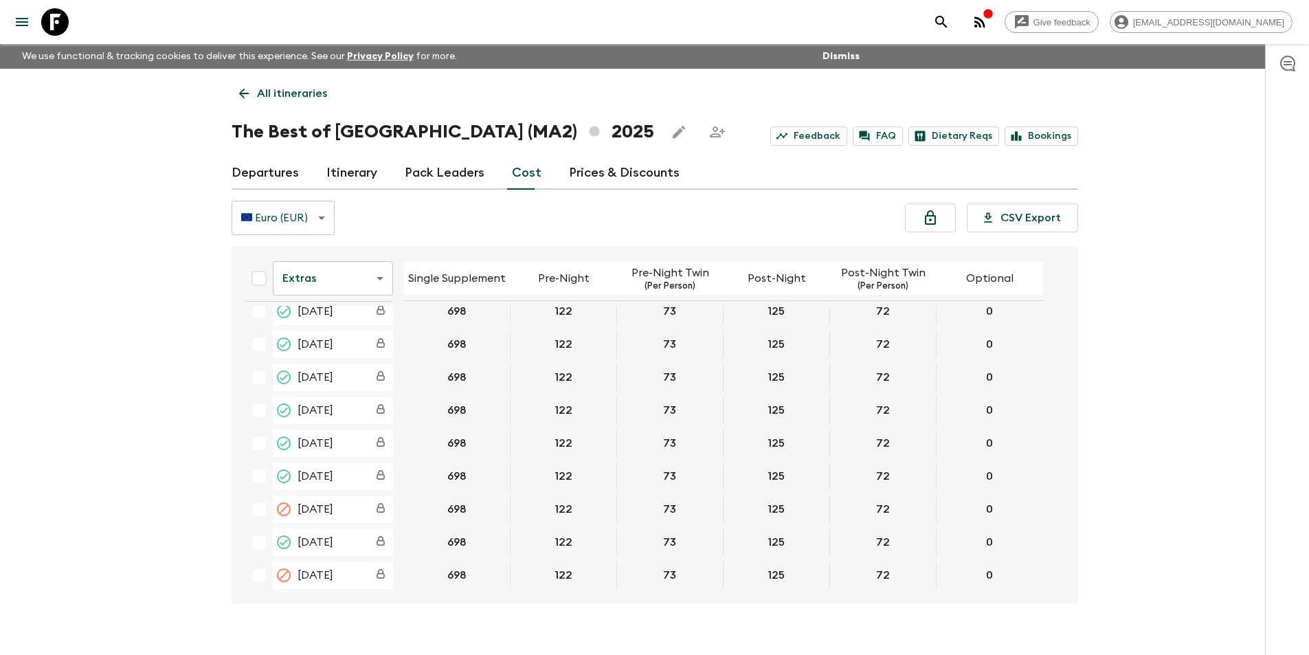
scroll to position [687, 0]
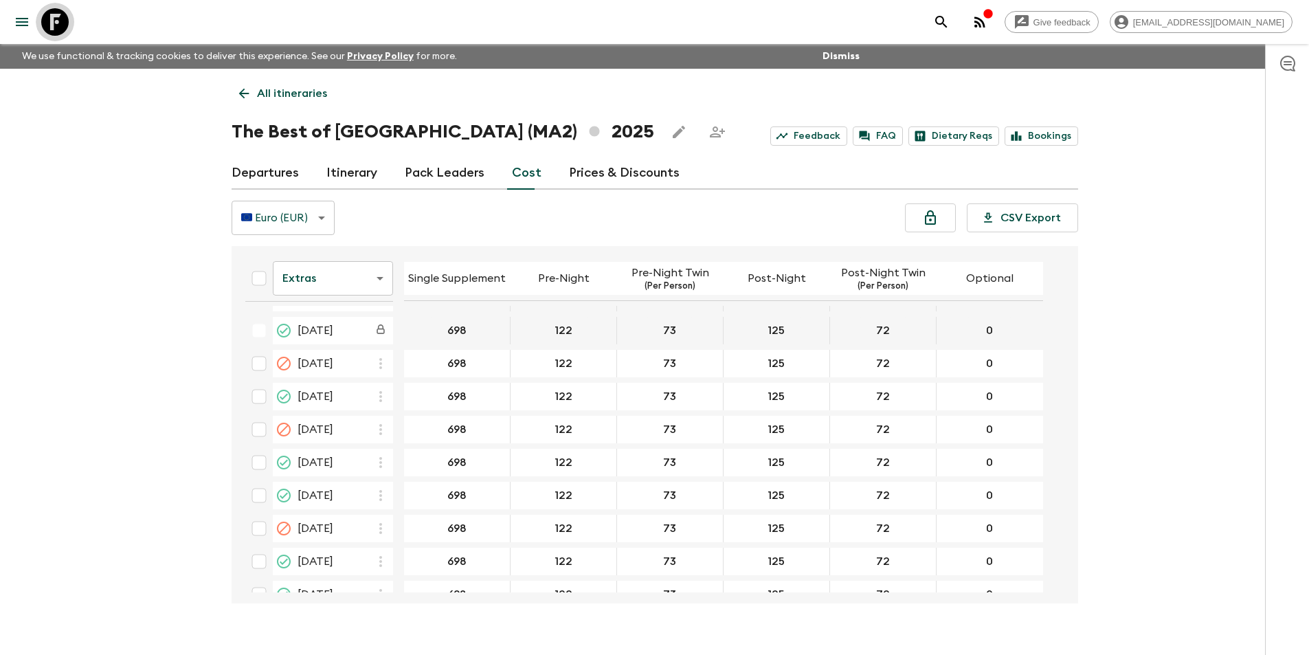
click at [46, 25] on icon at bounding box center [54, 21] width 27 height 27
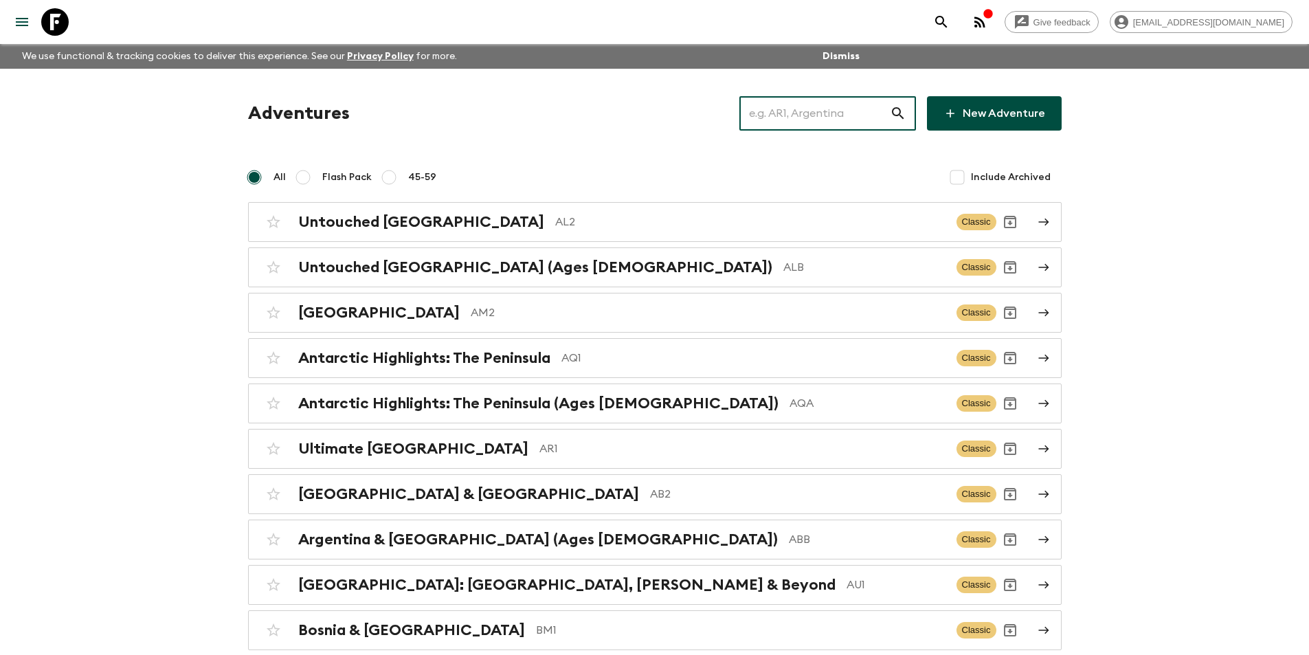
click at [818, 115] on input "text" at bounding box center [814, 113] width 150 height 38
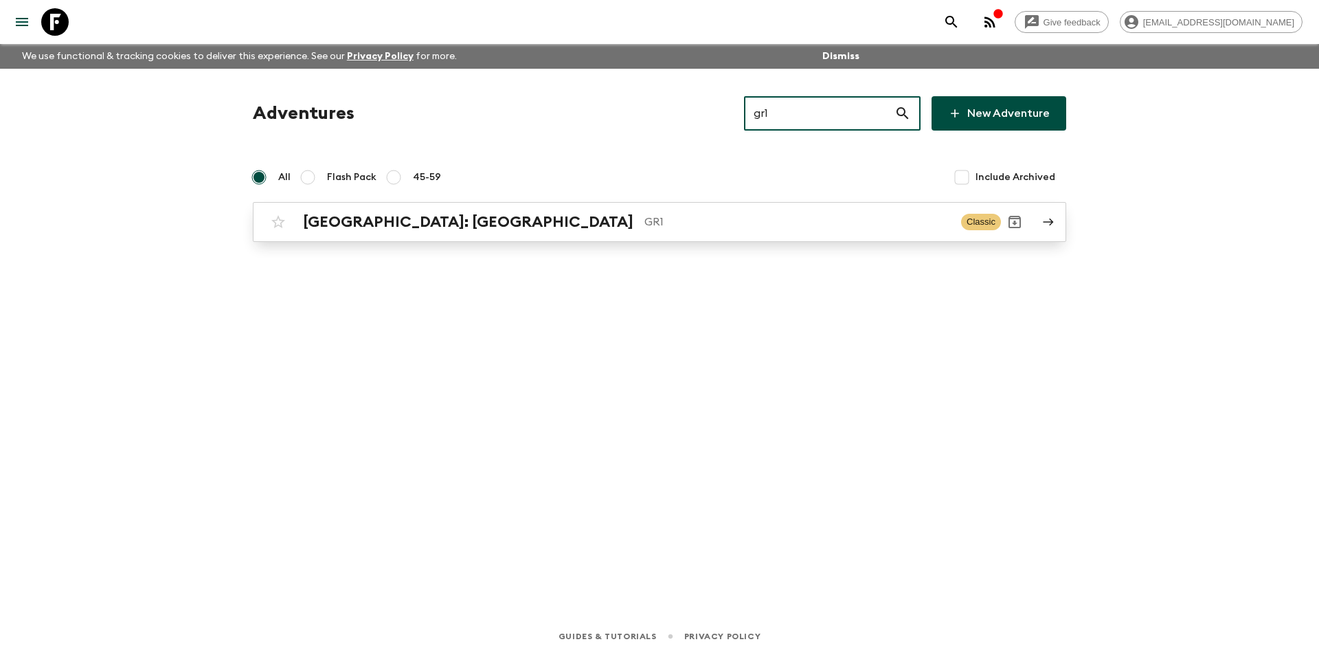
type input "gr1"
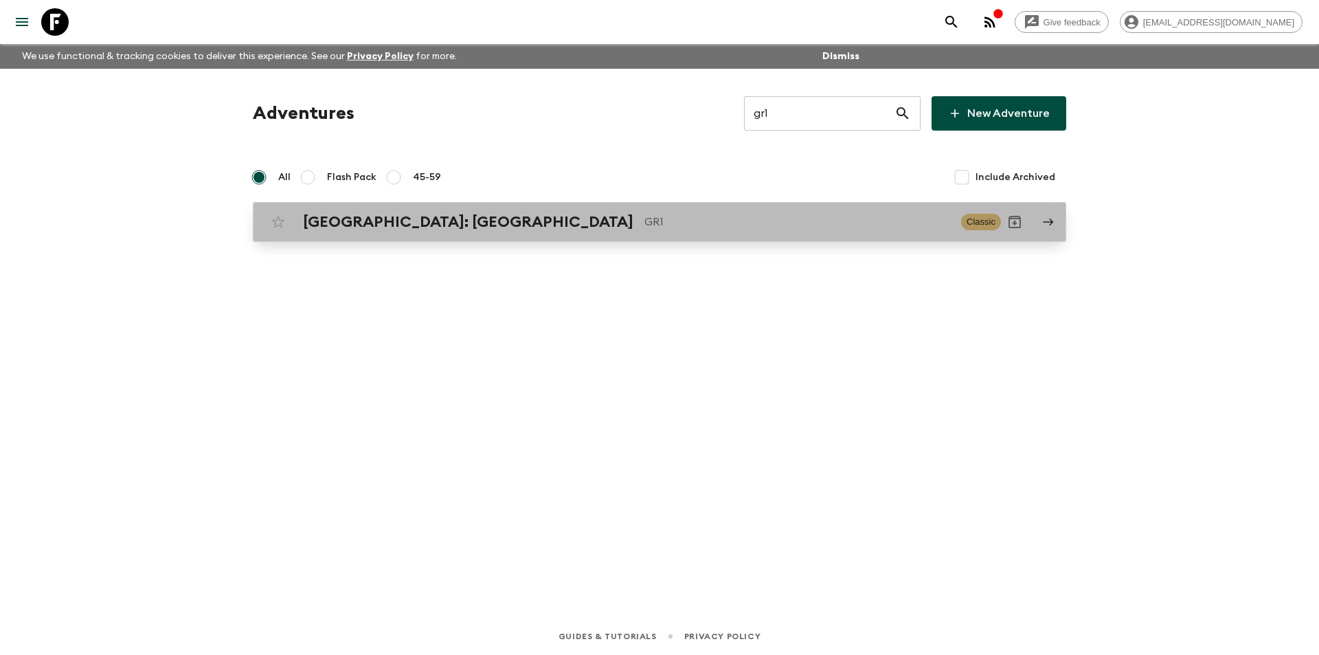
click at [790, 214] on p "GR1" at bounding box center [798, 222] width 306 height 16
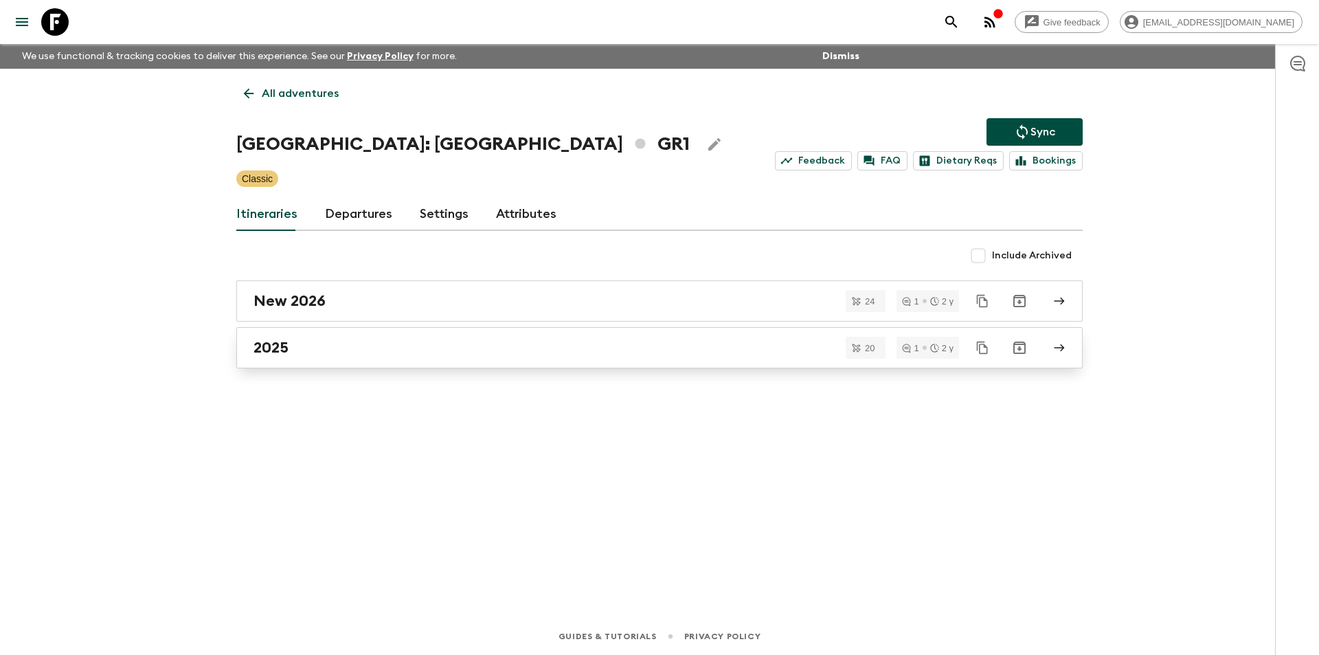
click at [468, 343] on div "2025" at bounding box center [647, 348] width 786 height 18
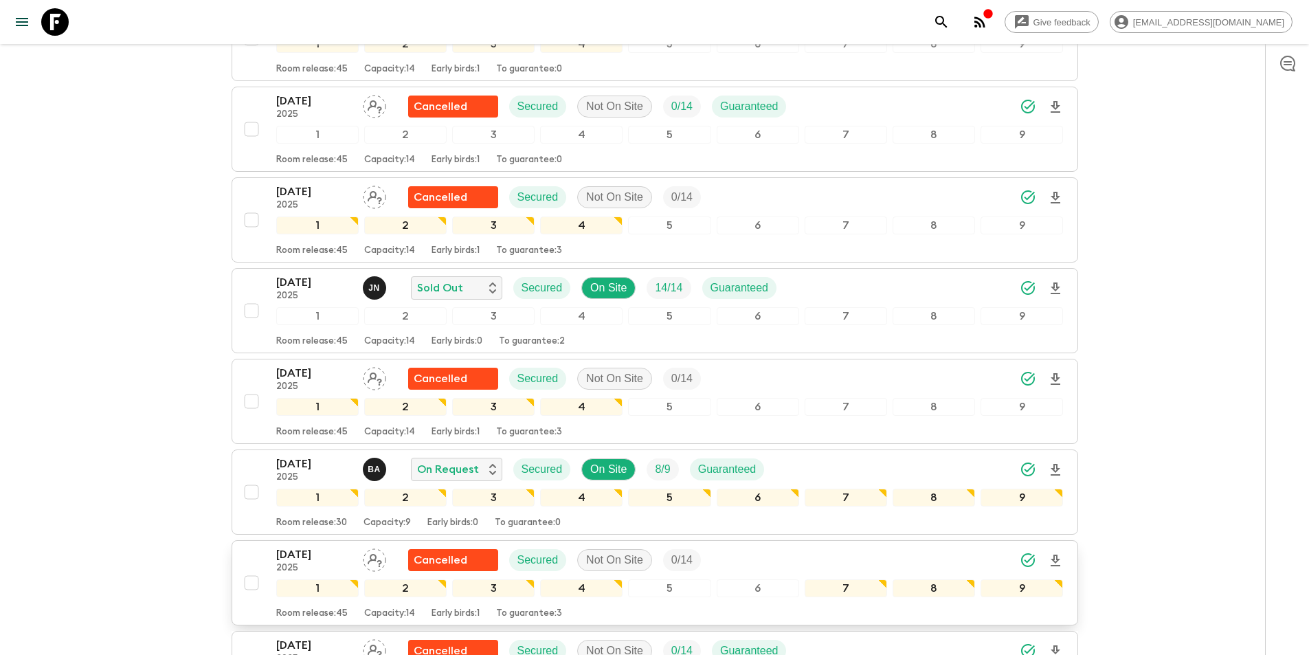
scroll to position [1031, 0]
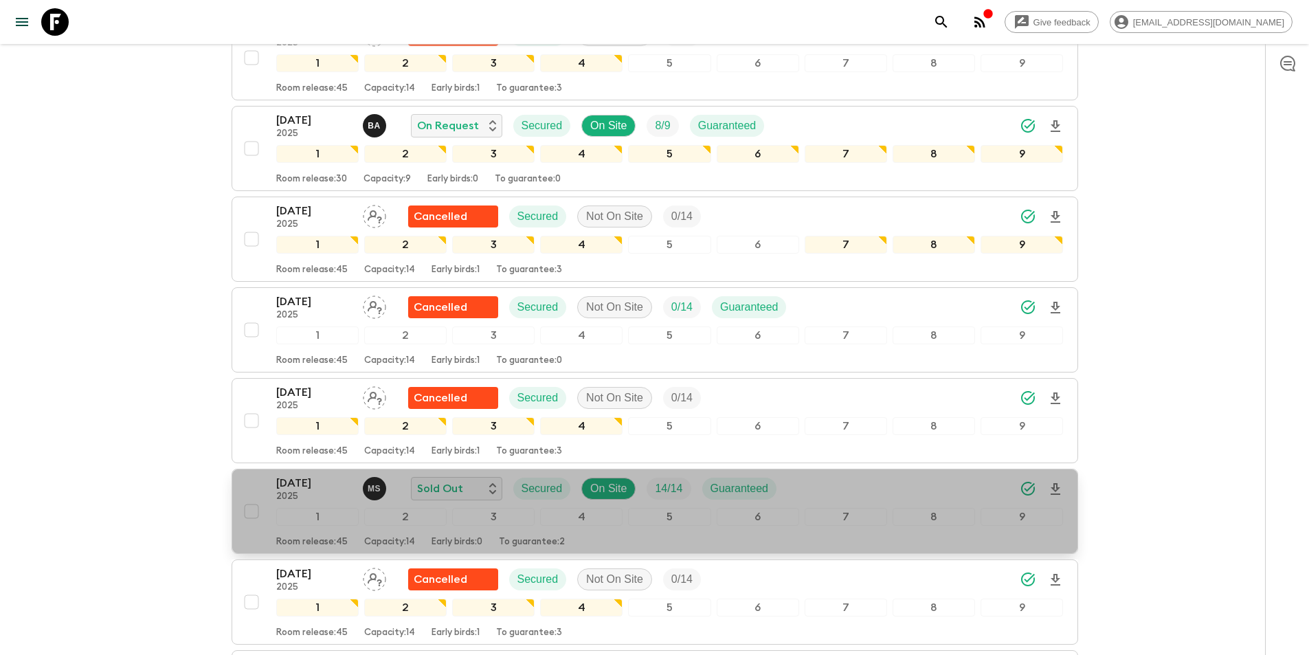
click at [302, 475] on p "[DATE]" at bounding box center [314, 483] width 76 height 16
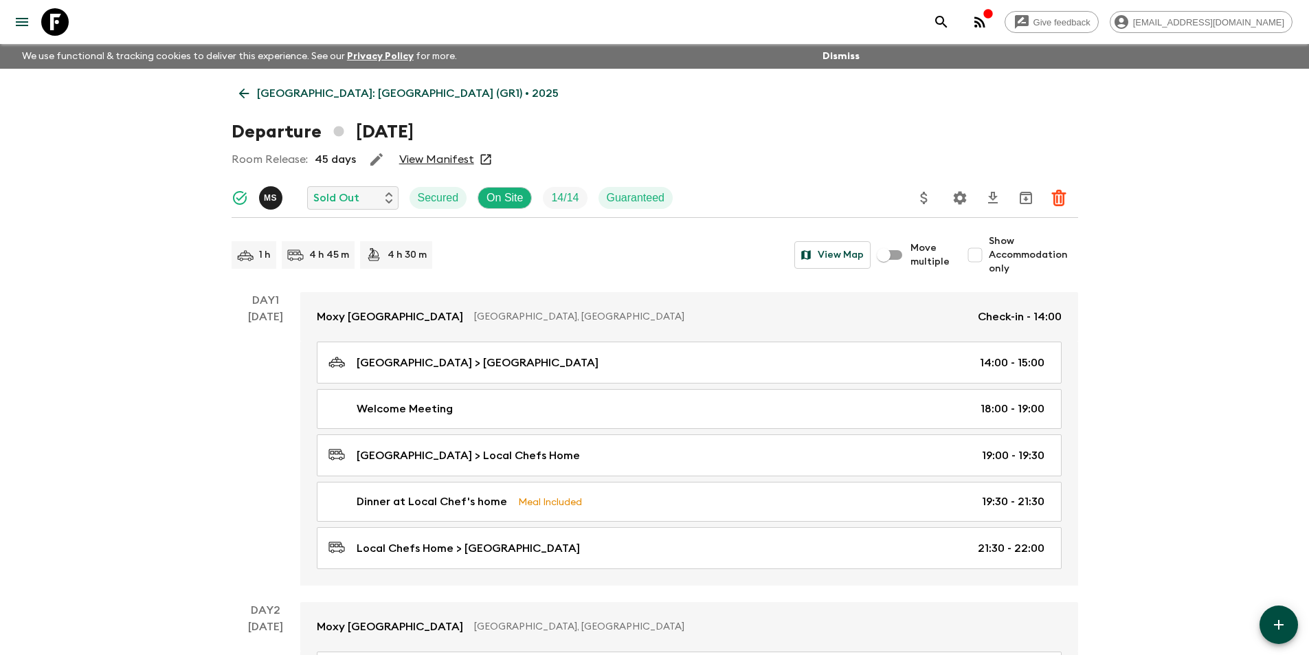
click at [239, 92] on icon at bounding box center [243, 93] width 15 height 15
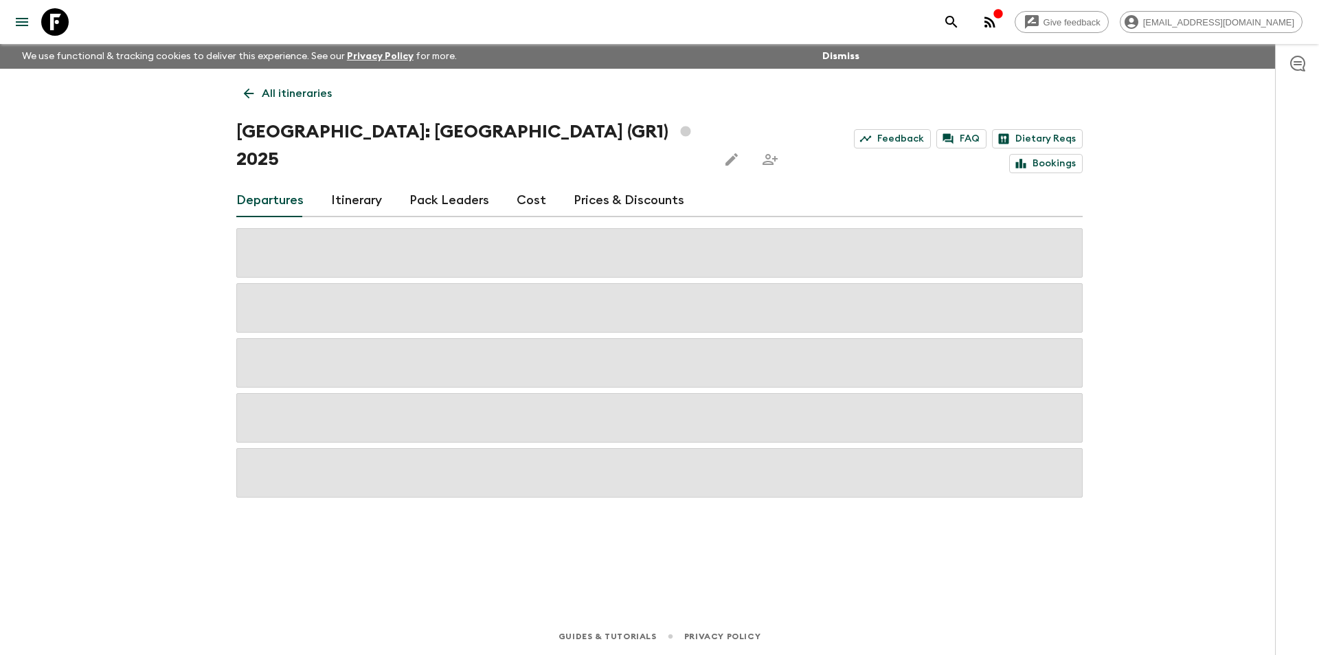
click at [542, 184] on div "Departures Itinerary Pack Leaders Cost Prices & Discounts" at bounding box center [659, 200] width 847 height 33
click at [534, 184] on link "Cost" at bounding box center [532, 200] width 30 height 33
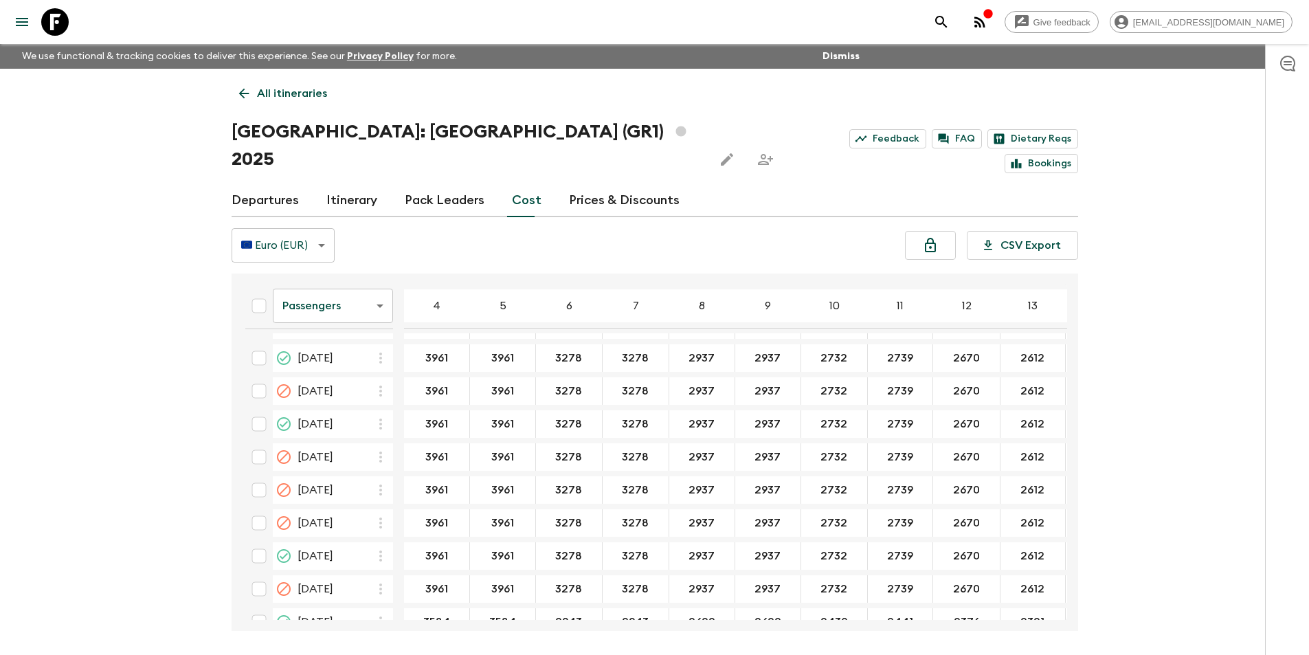
scroll to position [687, 253]
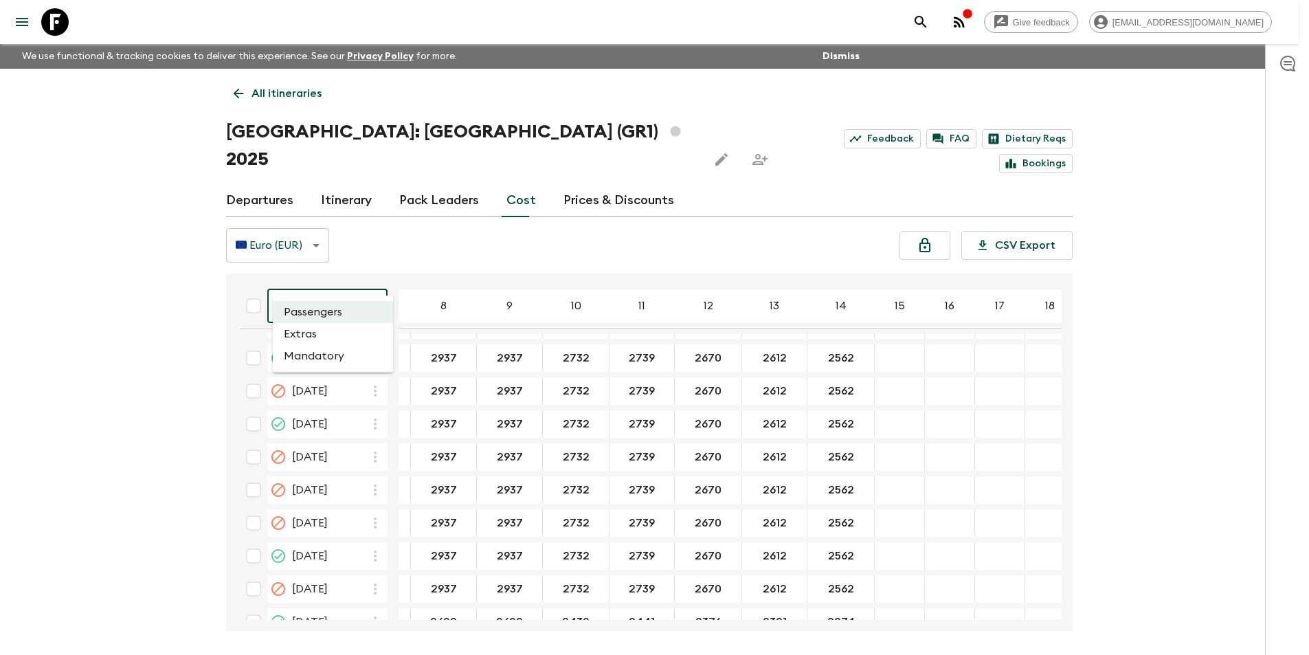
drag, startPoint x: 350, startPoint y: 286, endPoint x: 357, endPoint y: 312, distance: 27.0
click at [350, 286] on body "Give feedback [EMAIL_ADDRESS][DOMAIN_NAME] We use functional & tracking cookies…" at bounding box center [654, 353] width 1309 height 706
click at [353, 331] on li "Extras" at bounding box center [333, 334] width 120 height 22
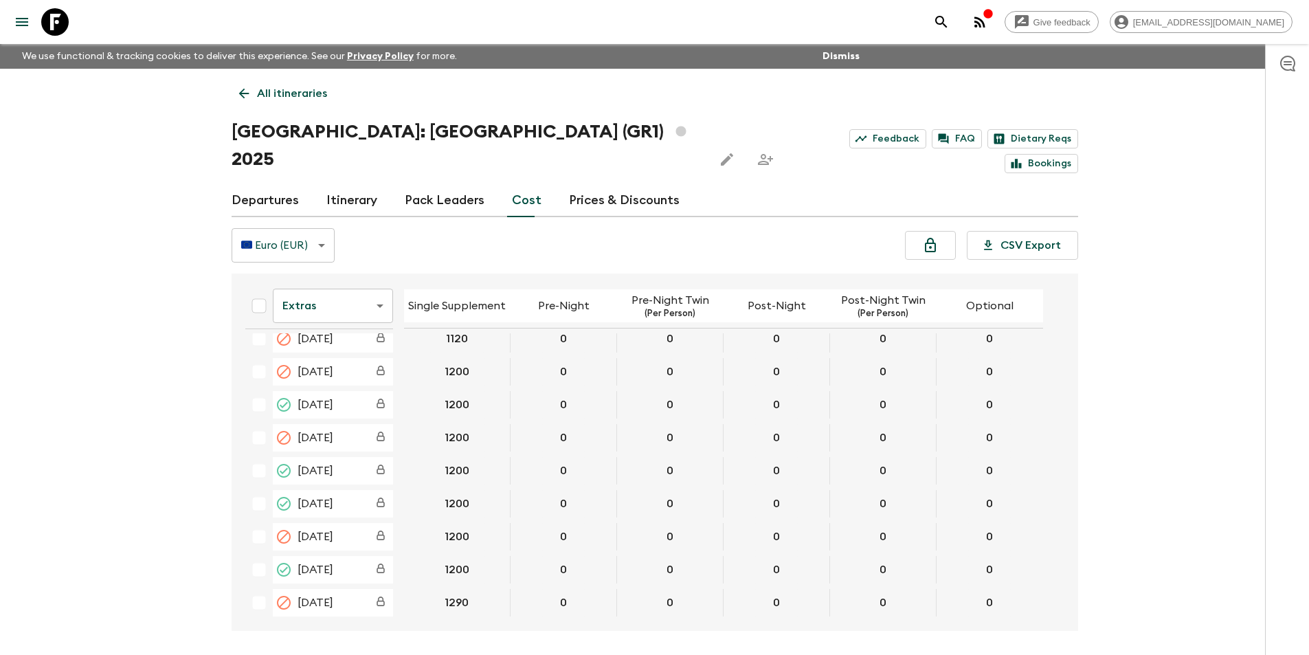
scroll to position [687, 0]
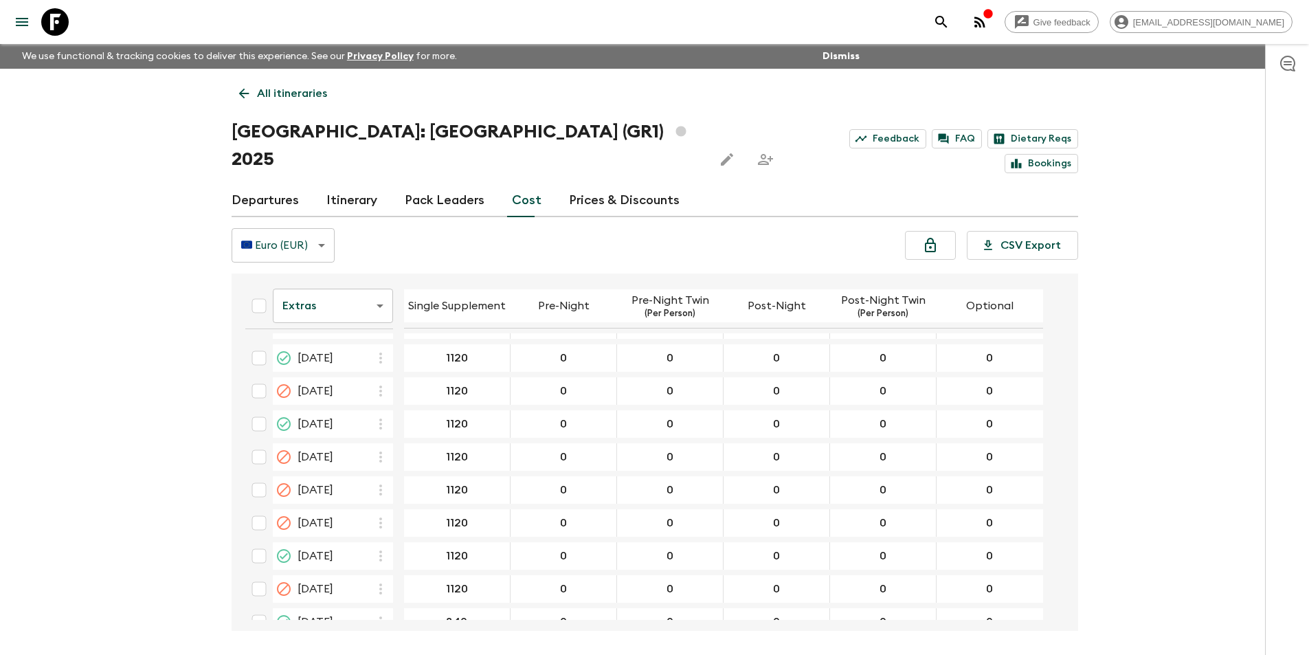
click at [338, 269] on body "Give feedback [EMAIL_ADDRESS][DOMAIN_NAME] We use functional & tracking cookies…" at bounding box center [654, 353] width 1309 height 706
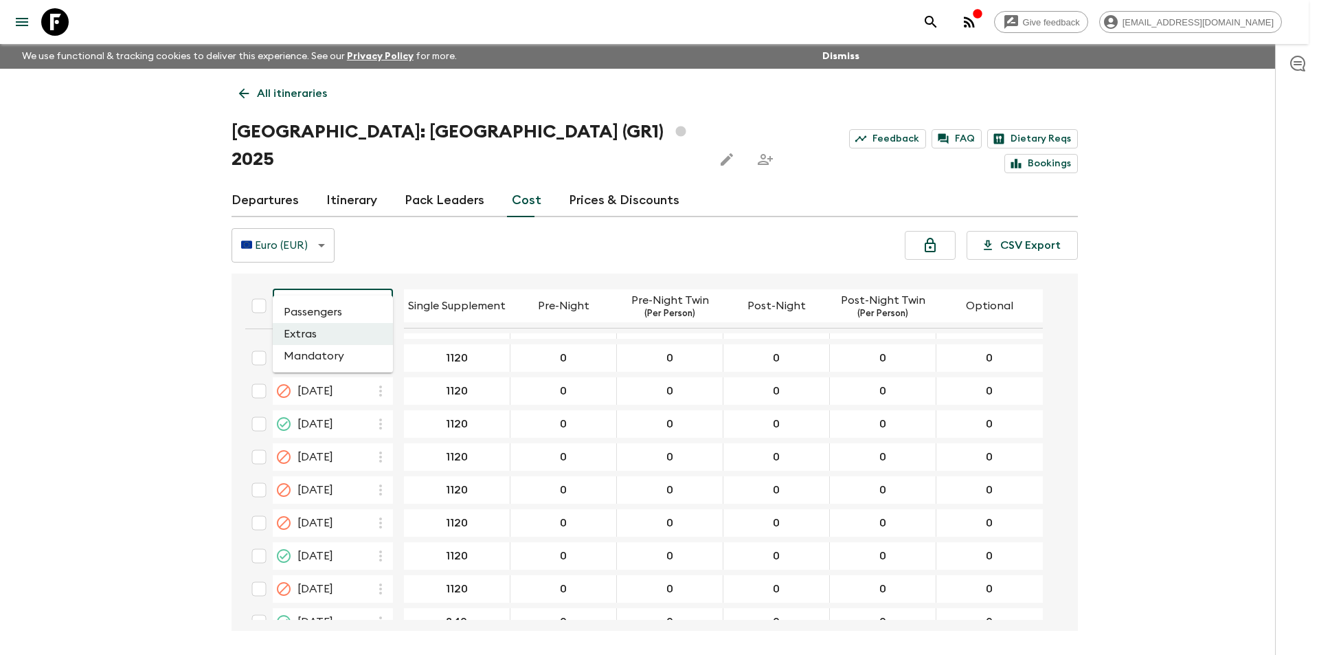
click at [344, 312] on li "Passengers" at bounding box center [333, 312] width 120 height 22
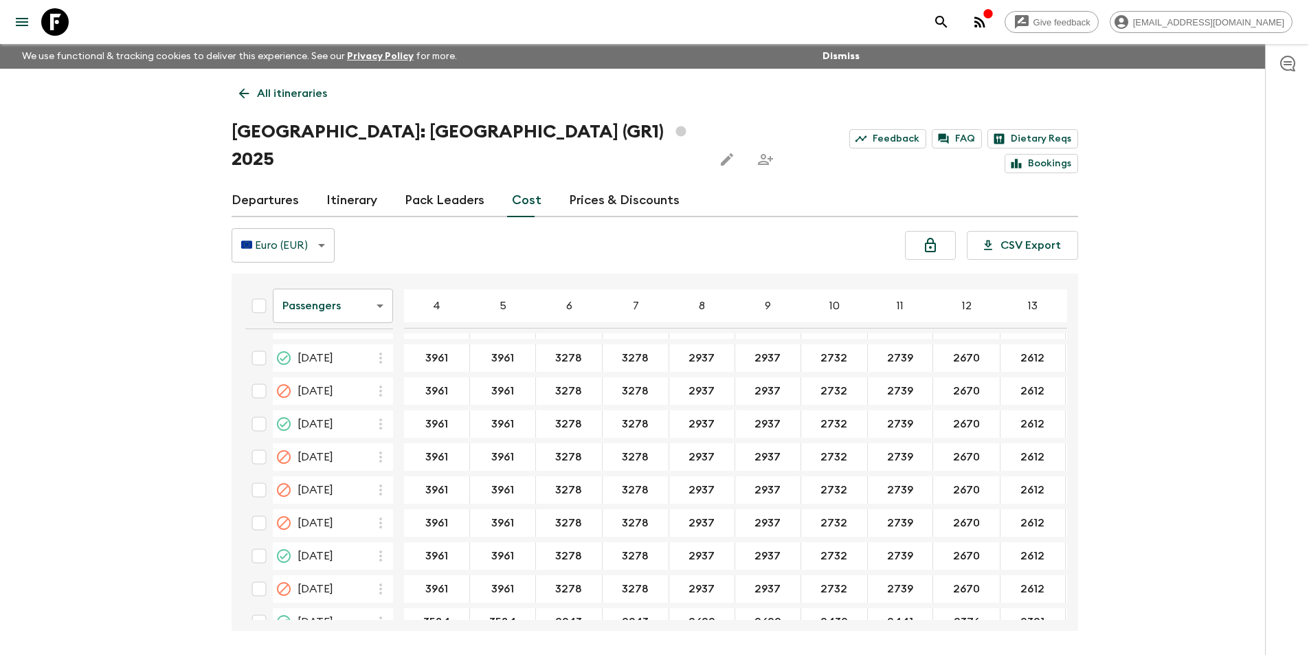
scroll to position [687, 135]
click at [47, 18] on icon at bounding box center [54, 21] width 27 height 27
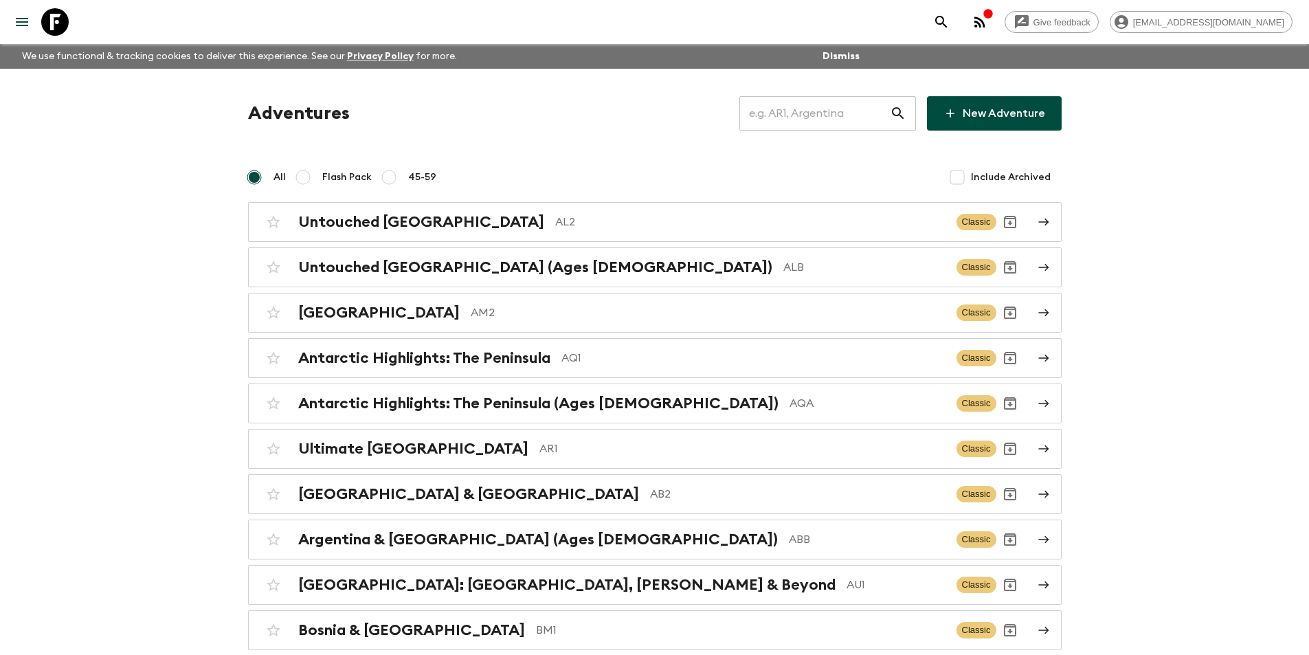
click at [823, 109] on input "text" at bounding box center [814, 113] width 150 height 38
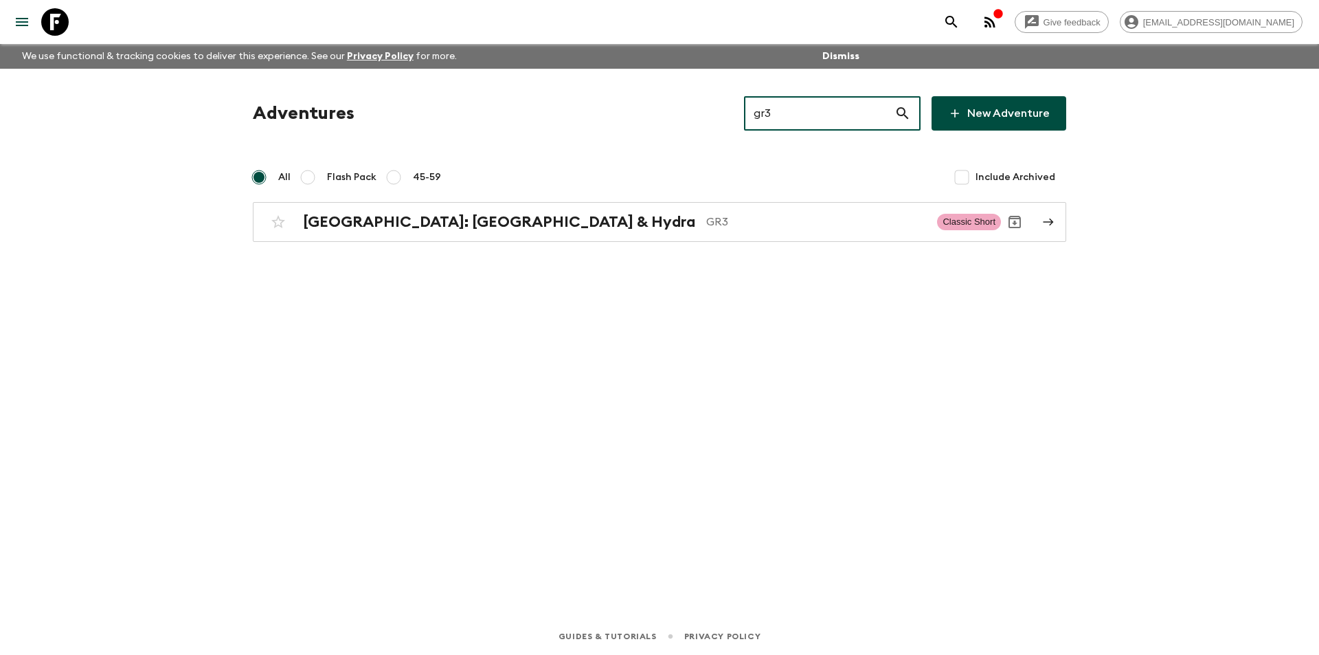
type input "gr3"
click at [751, 234] on div "[GEOGRAPHIC_DATA]: [GEOGRAPHIC_DATA] & Hydra GR3 Classic Short" at bounding box center [633, 221] width 737 height 27
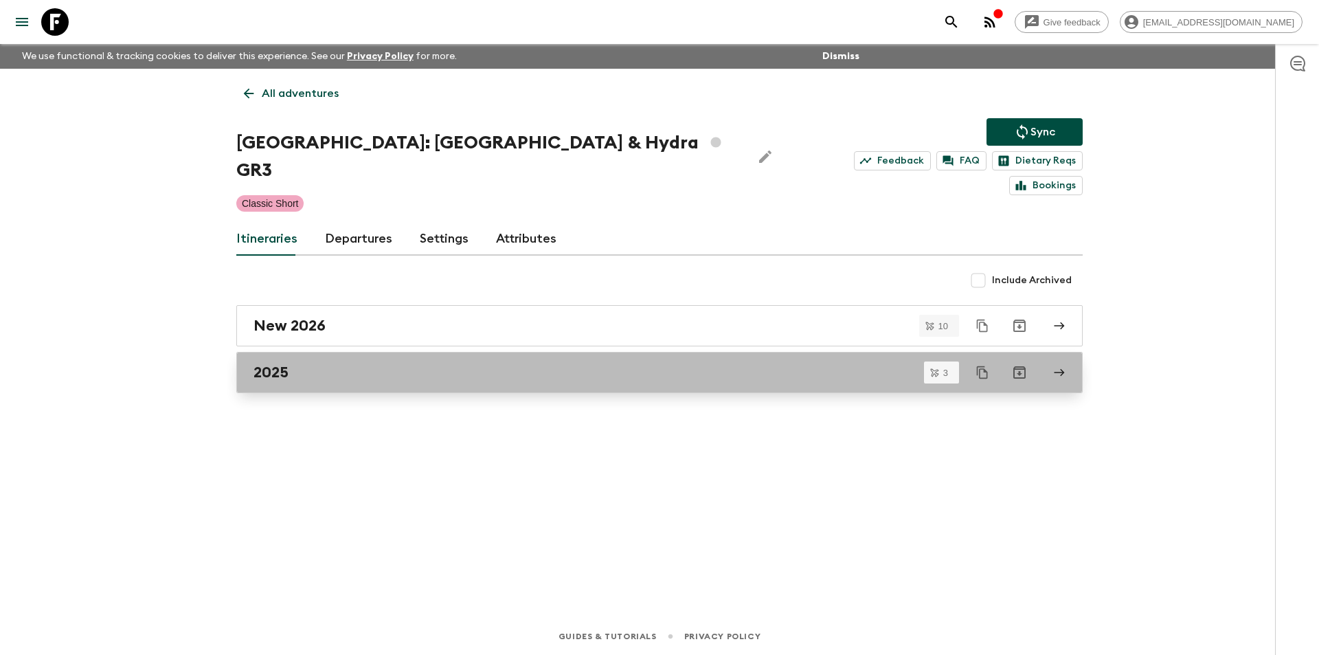
click at [455, 363] on div "2025" at bounding box center [647, 372] width 786 height 18
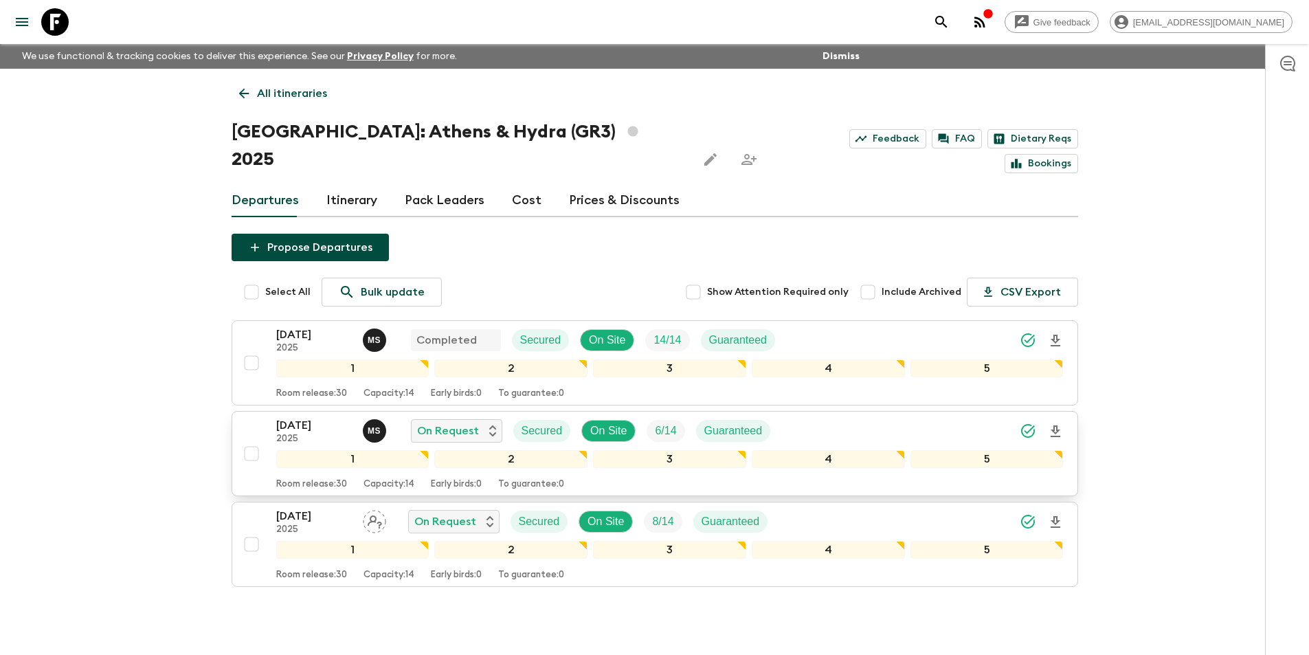
click at [295, 434] on p "2025" at bounding box center [314, 439] width 76 height 11
click at [525, 184] on link "Cost" at bounding box center [527, 200] width 30 height 33
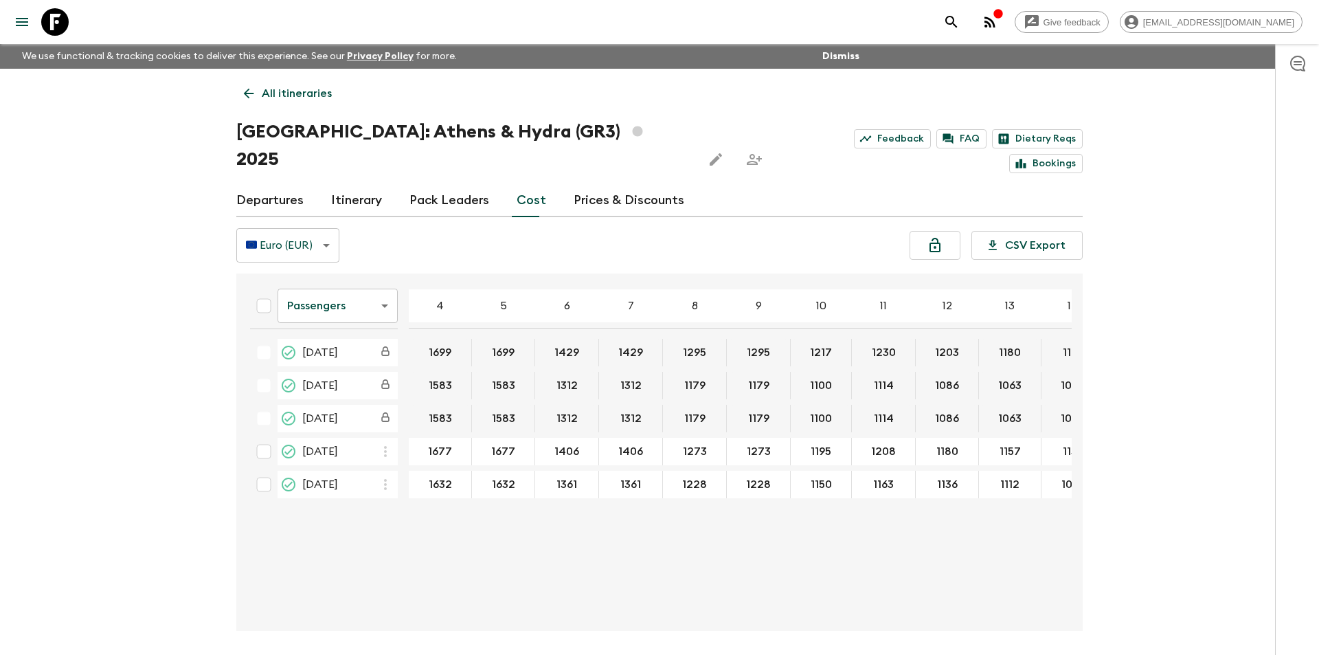
click at [351, 294] on body "Give feedback [EMAIL_ADDRESS][DOMAIN_NAME] We use functional & tracking cookies…" at bounding box center [659, 353] width 1319 height 706
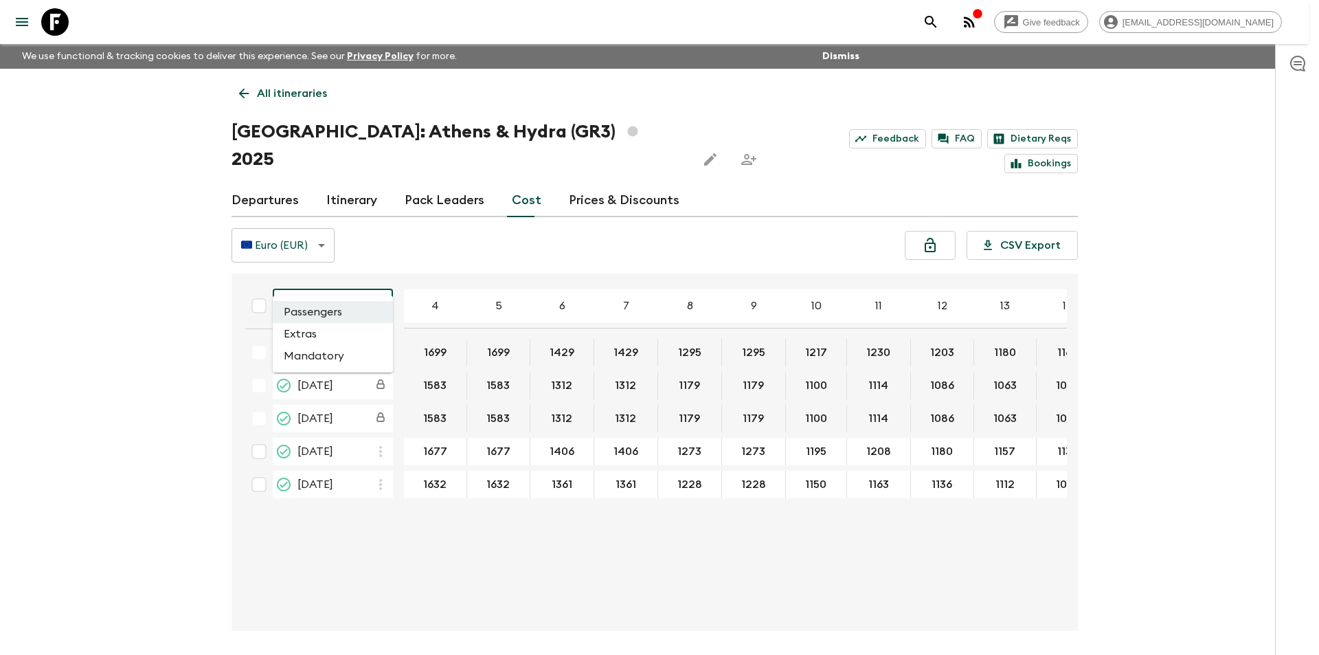
click at [328, 335] on li "Extras" at bounding box center [333, 334] width 120 height 22
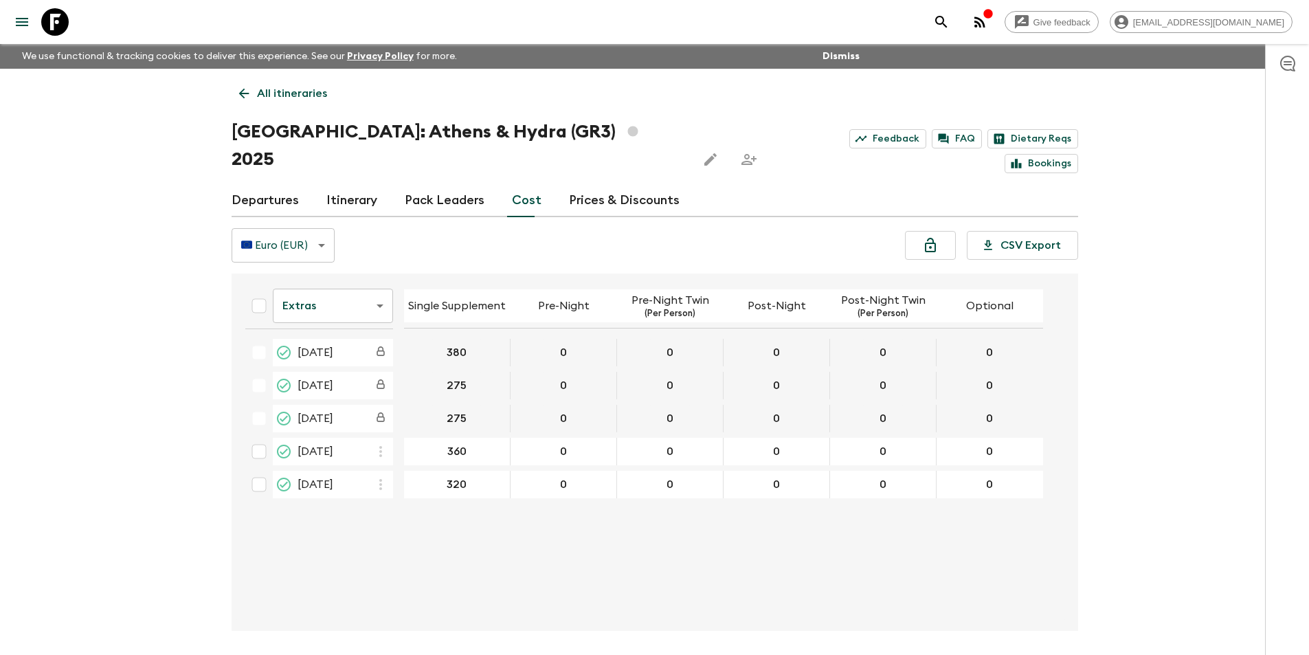
click at [304, 216] on body "Give feedback [EMAIL_ADDRESS][DOMAIN_NAME] We use functional & tracking cookies…" at bounding box center [654, 353] width 1309 height 706
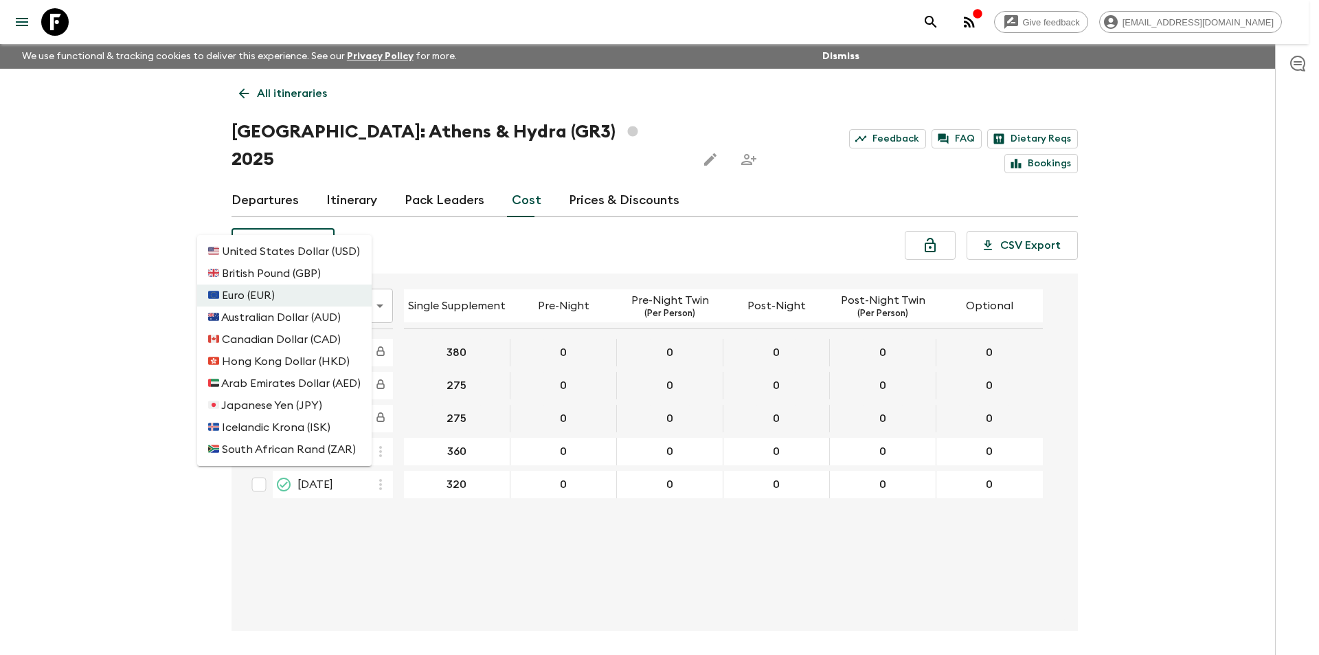
click at [433, 212] on div at bounding box center [659, 327] width 1319 height 655
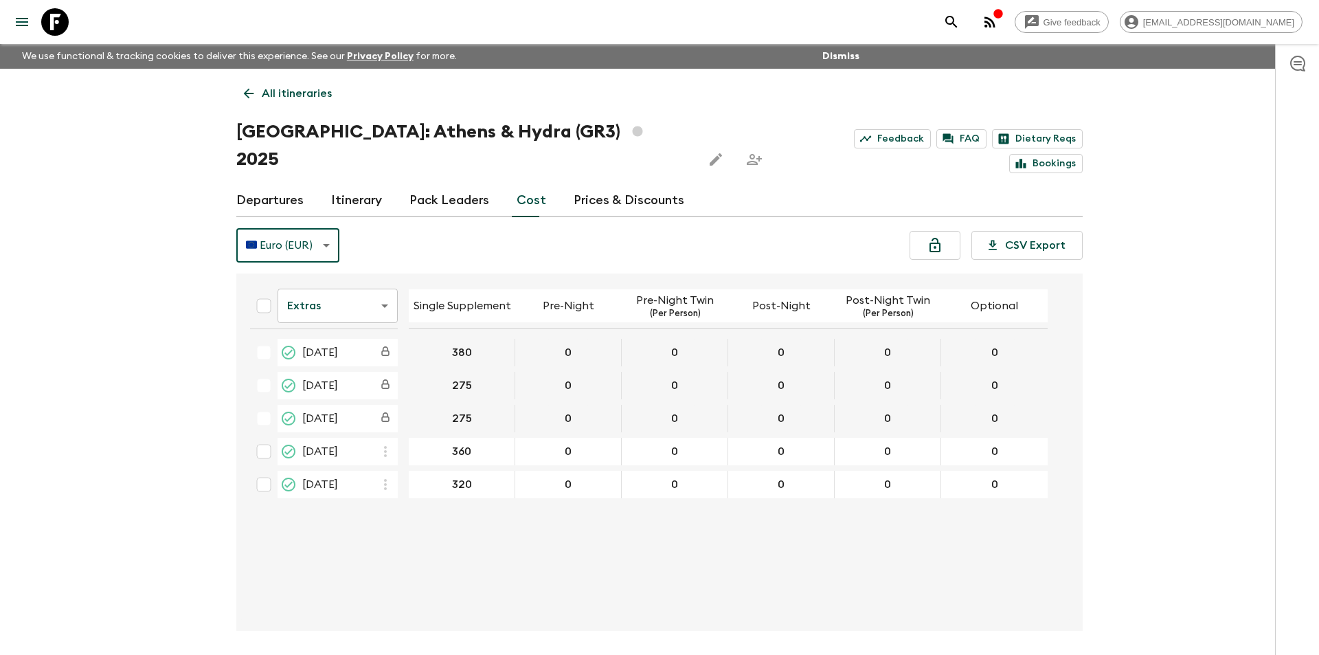
click at [362, 267] on body "Give feedback [EMAIL_ADDRESS][DOMAIN_NAME] We use functional & tracking cookies…" at bounding box center [659, 353] width 1319 height 706
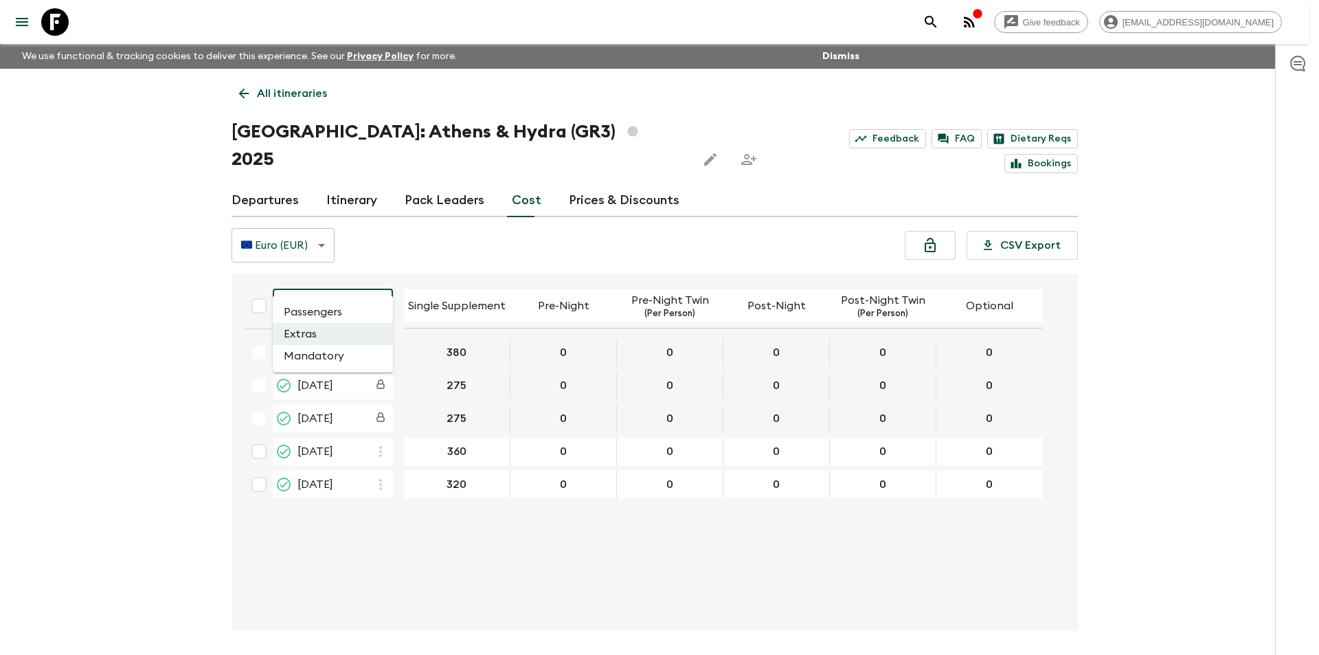
click at [342, 320] on li "Passengers" at bounding box center [333, 312] width 120 height 22
